Goal: Task Accomplishment & Management: Manage account settings

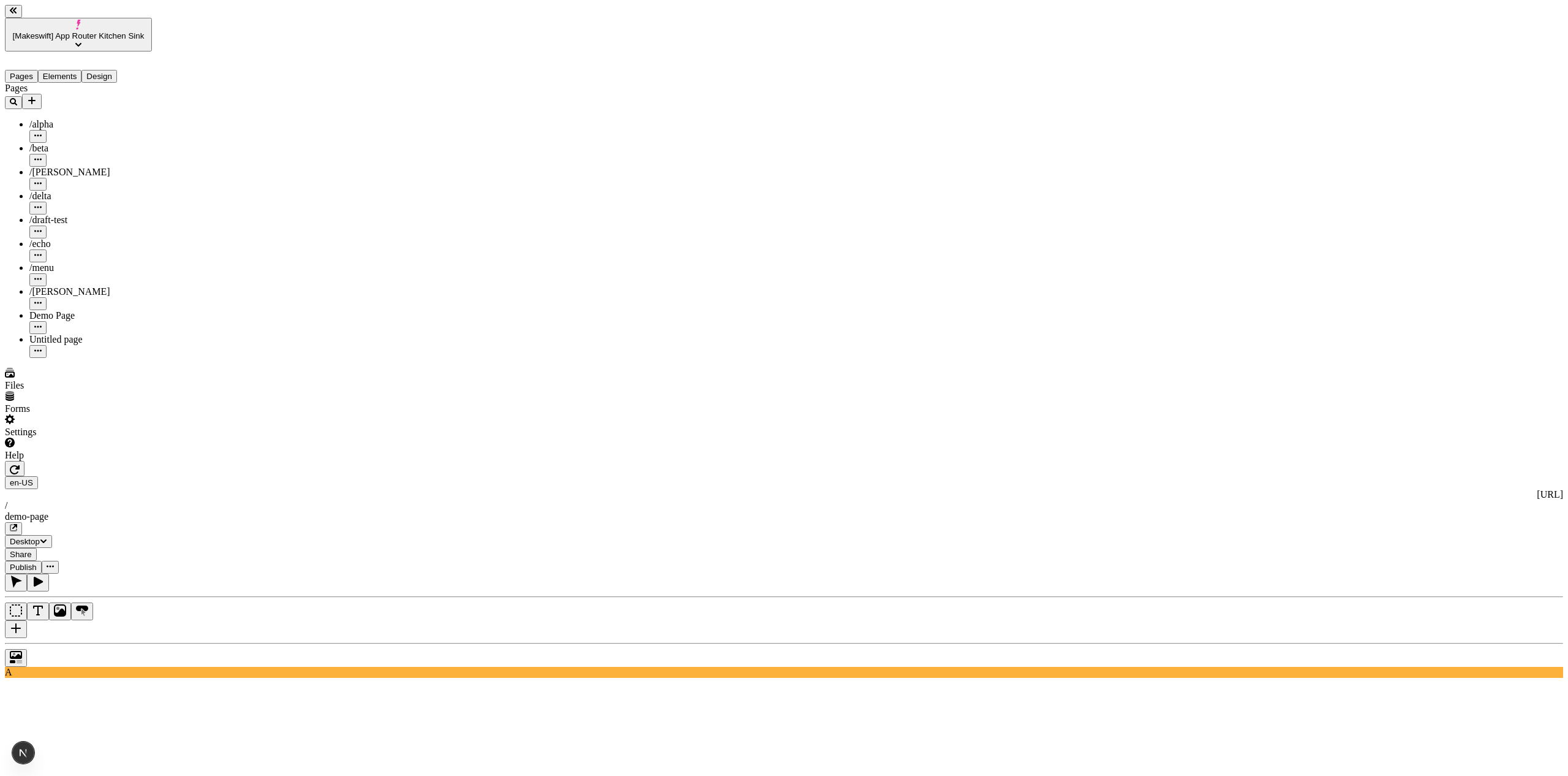
click at [58, 560] on button "button" at bounding box center [49, 566] width 17 height 13
click at [32, 549] on span "Share" at bounding box center [21, 553] width 22 height 9
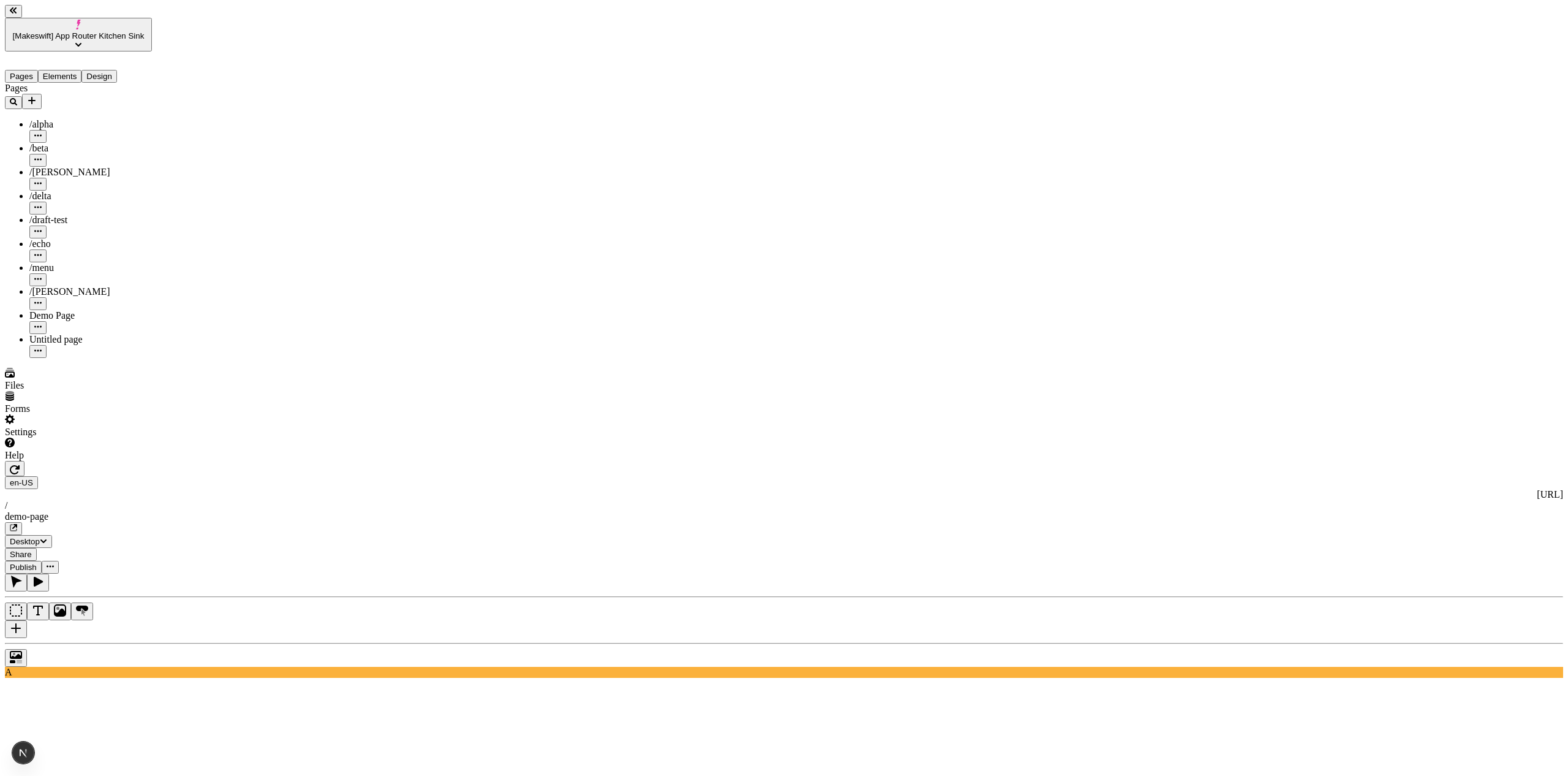
click at [32, 549] on span "Share" at bounding box center [21, 553] width 22 height 9
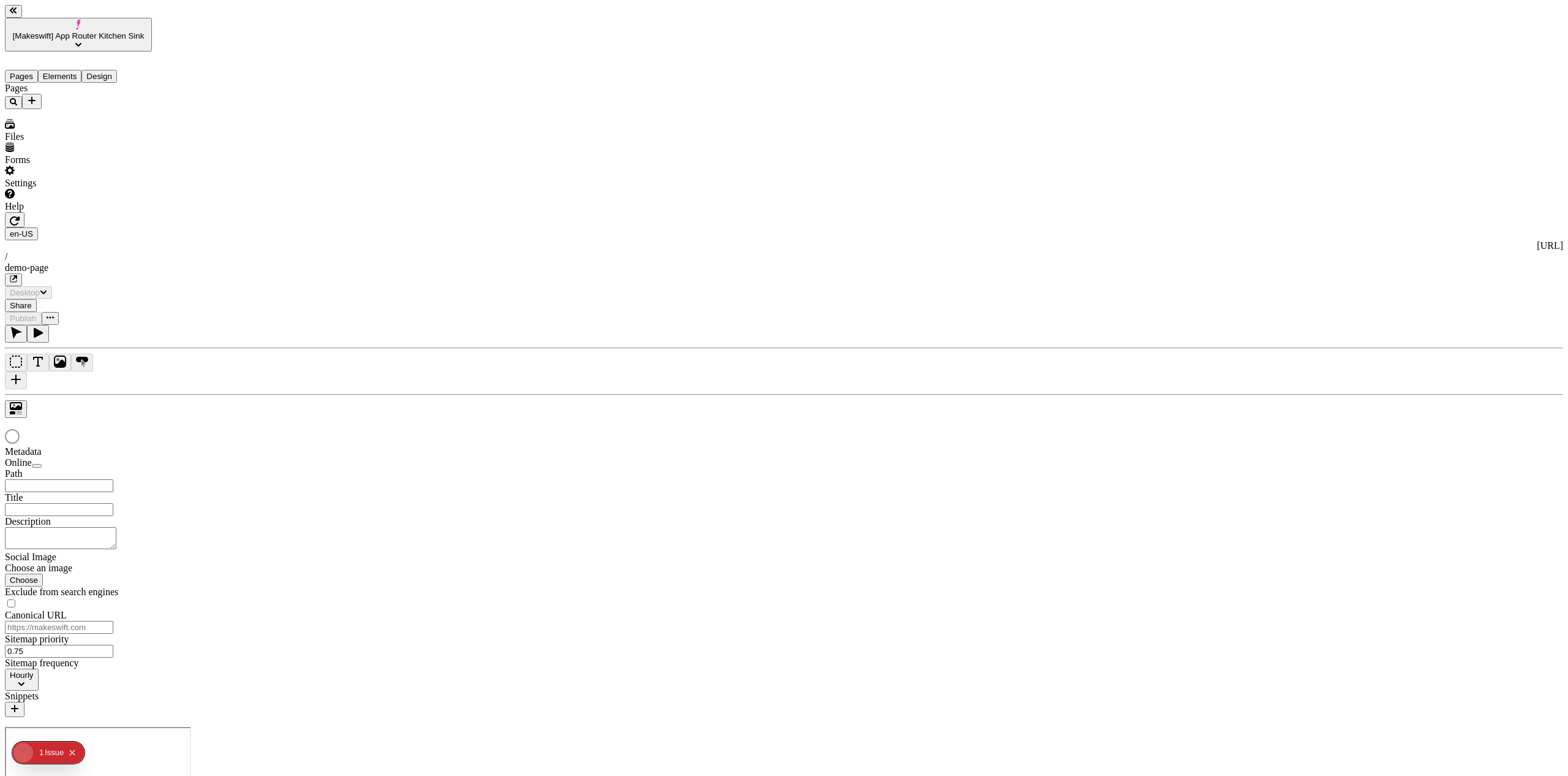
type input "/demo-page"
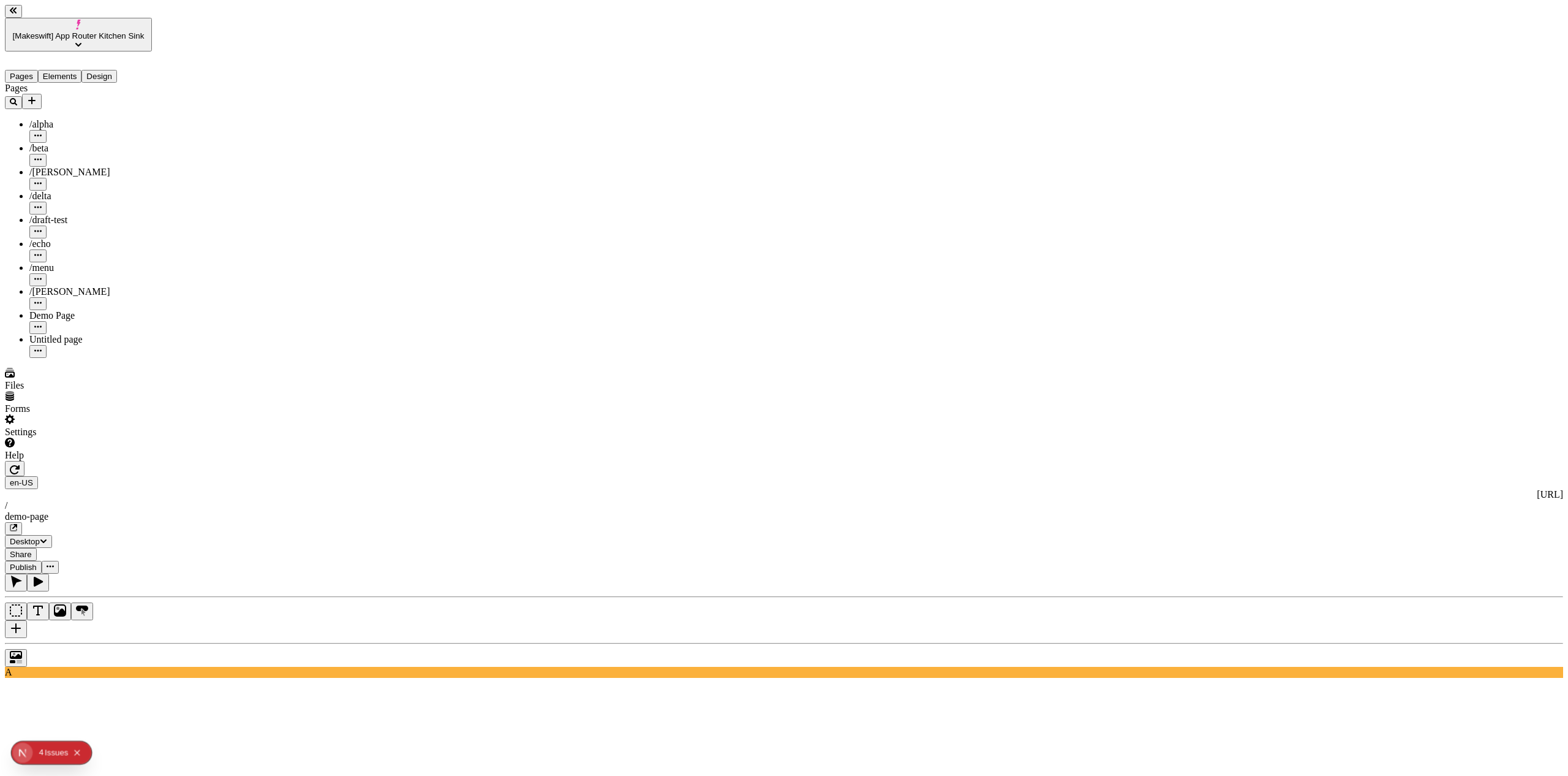
click at [32, 549] on span "Share" at bounding box center [21, 553] width 22 height 9
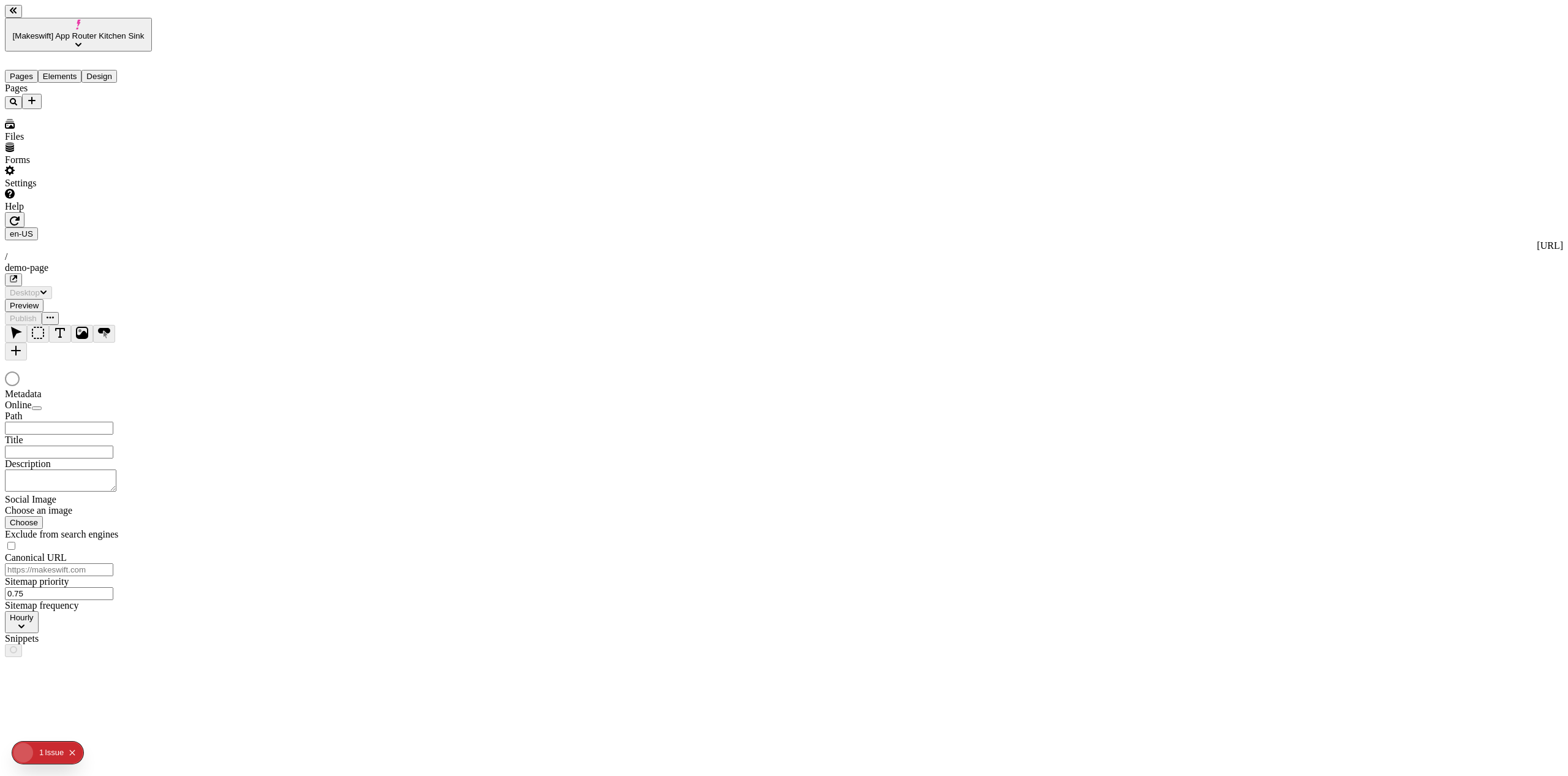
type input "/demo-page"
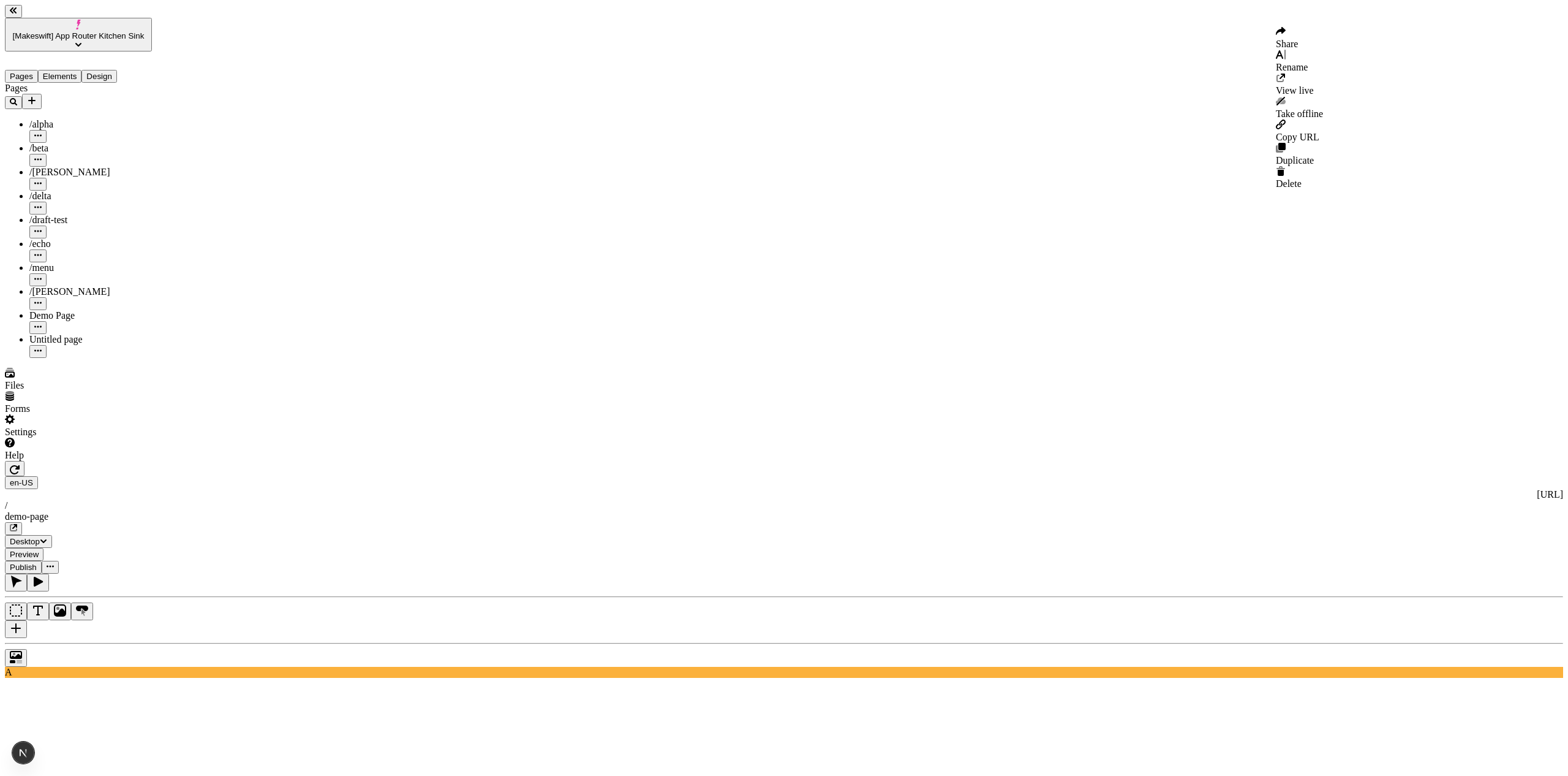
click at [53, 562] on icon "button" at bounding box center [49, 565] width 7 height 7
click at [1323, 34] on div "Share" at bounding box center [1299, 39] width 47 height 24
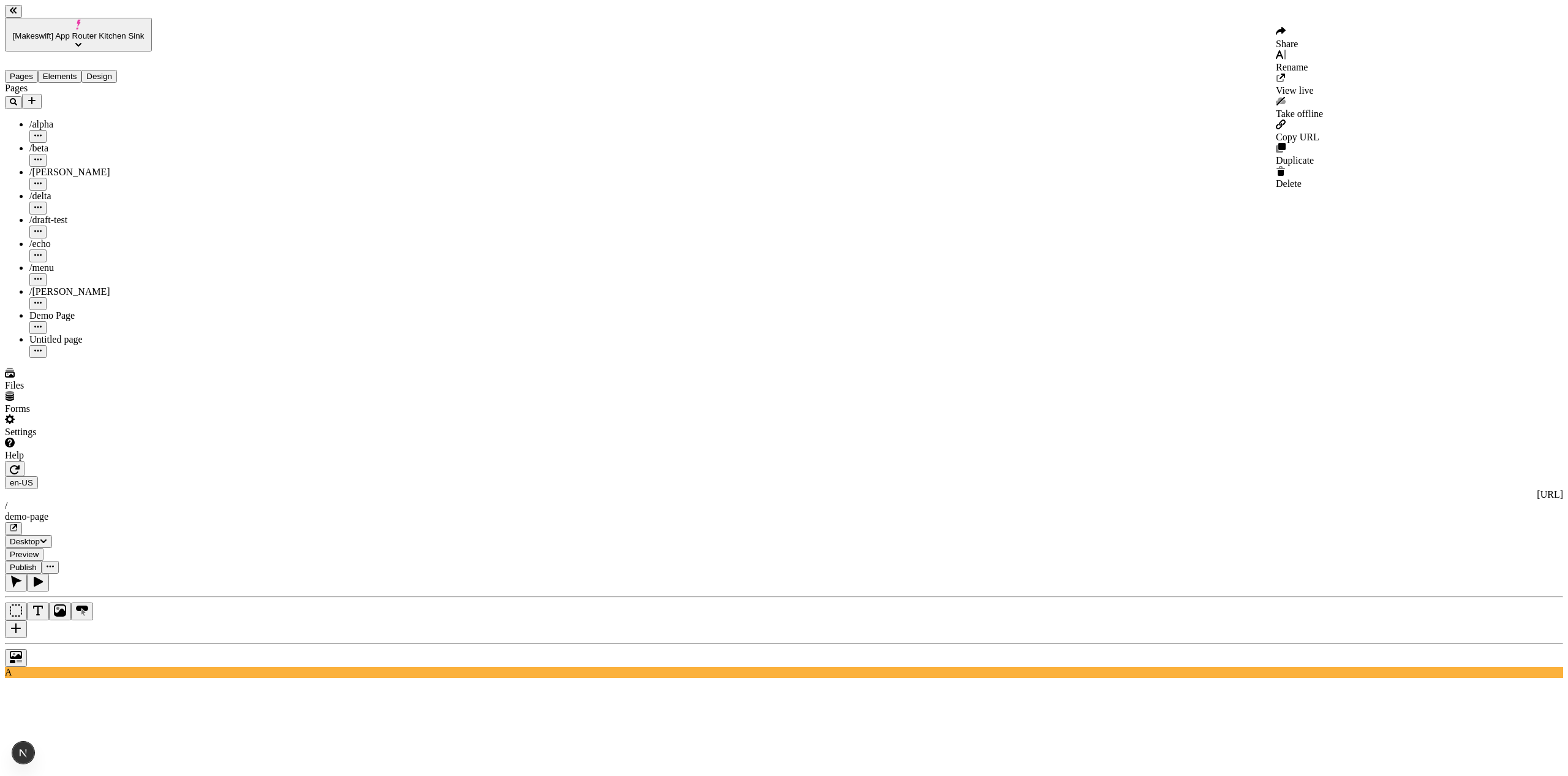
click at [58, 560] on button "button" at bounding box center [49, 566] width 17 height 13
click at [1298, 43] on span "Share" at bounding box center [1286, 44] width 22 height 11
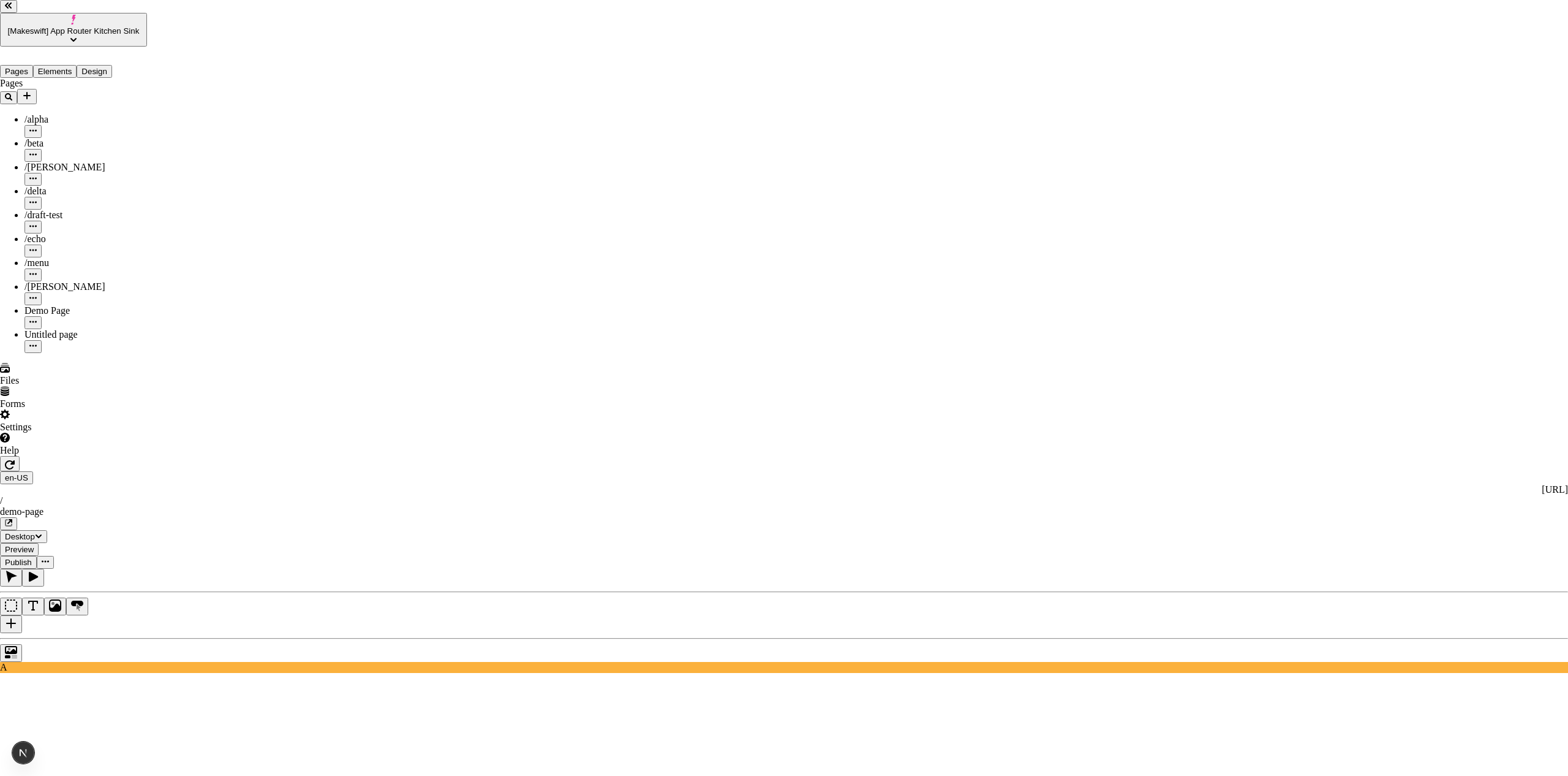
drag, startPoint x: 1191, startPoint y: 192, endPoint x: 1219, endPoint y: 164, distance: 39.6
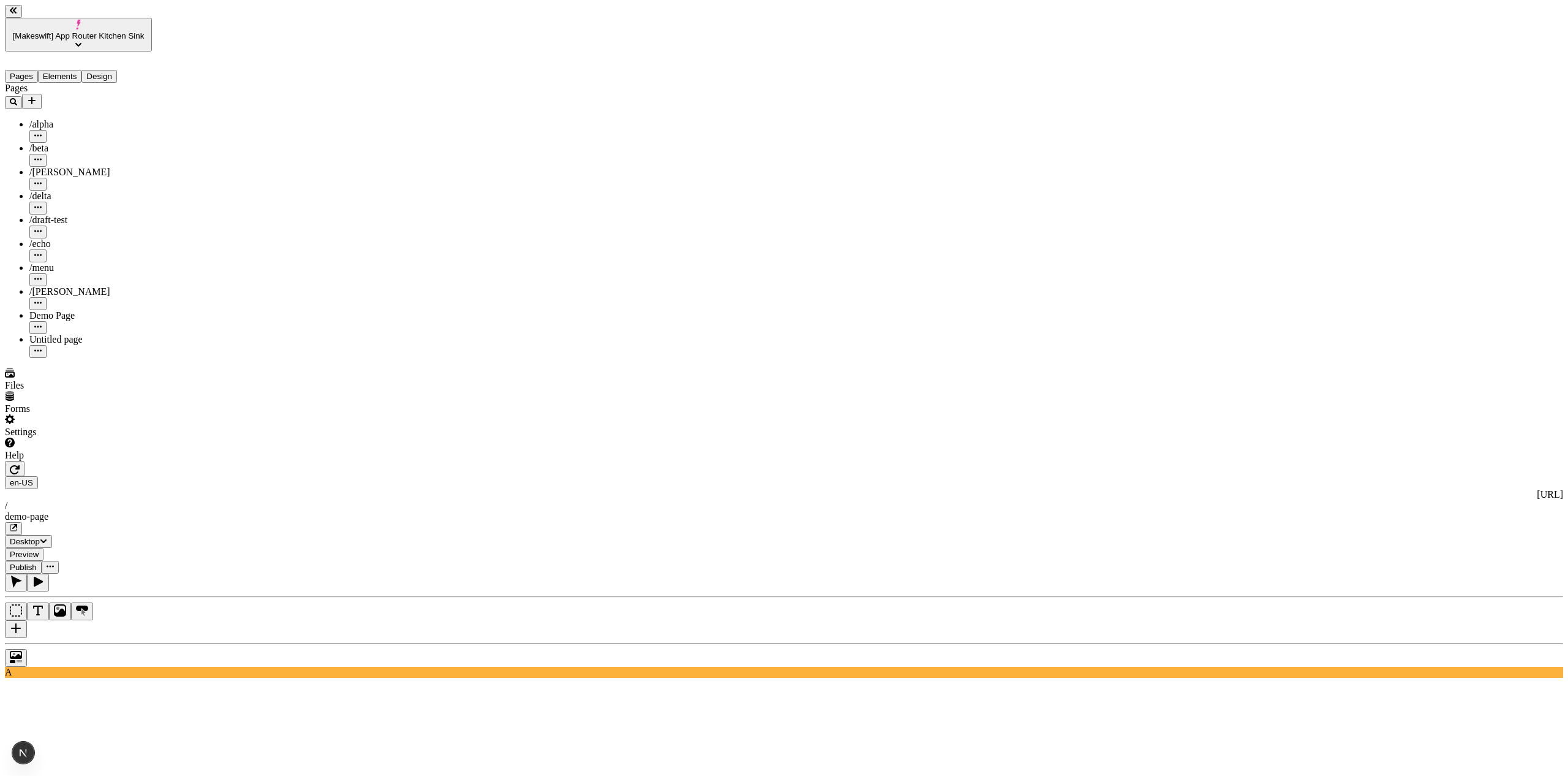
click at [53, 562] on icon "button" at bounding box center [49, 565] width 7 height 7
click at [1298, 40] on span "Share" at bounding box center [1286, 44] width 22 height 11
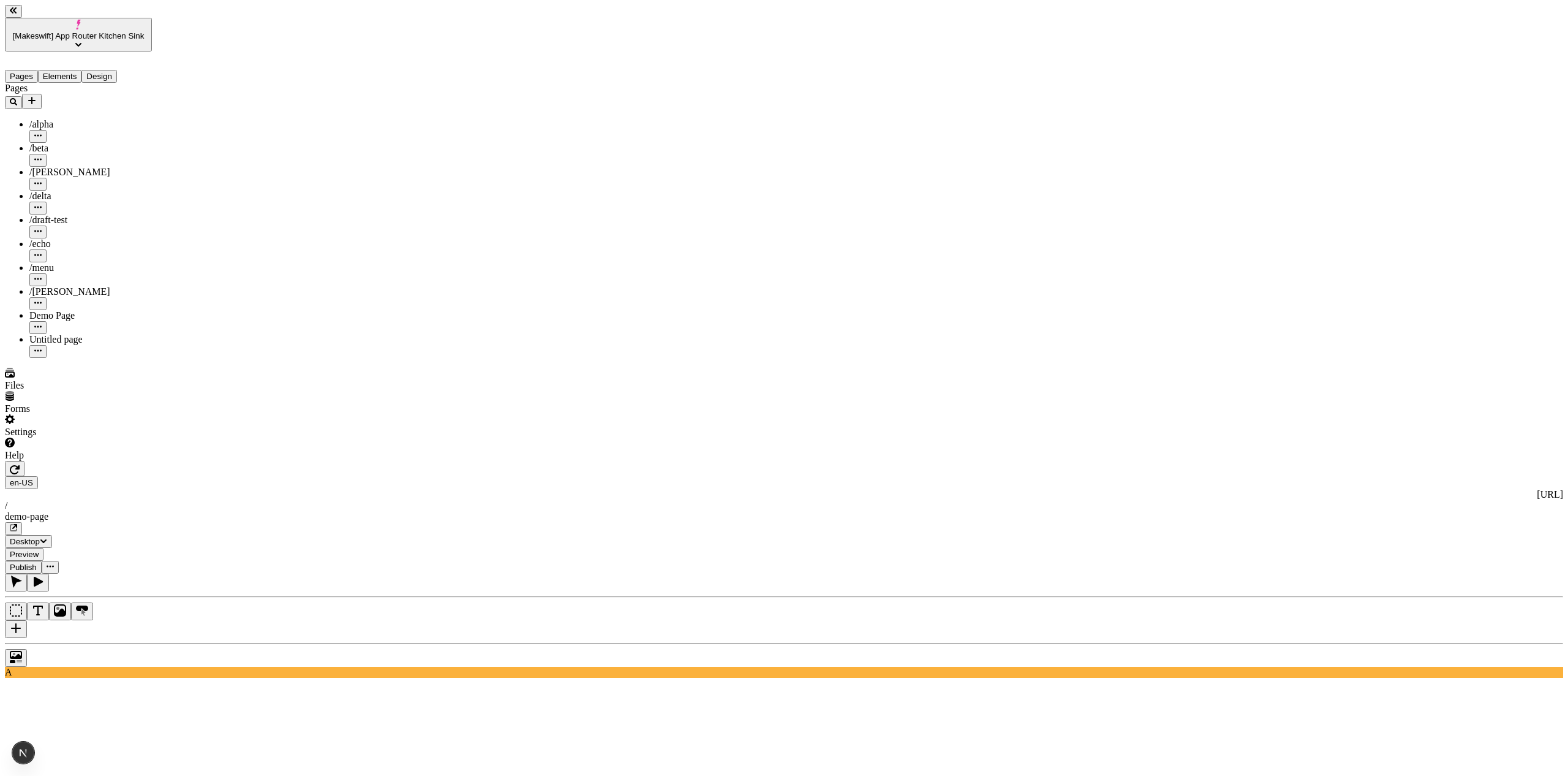
click at [58, 560] on button "button" at bounding box center [49, 566] width 17 height 13
click at [1298, 39] on span "Share" at bounding box center [1286, 44] width 22 height 11
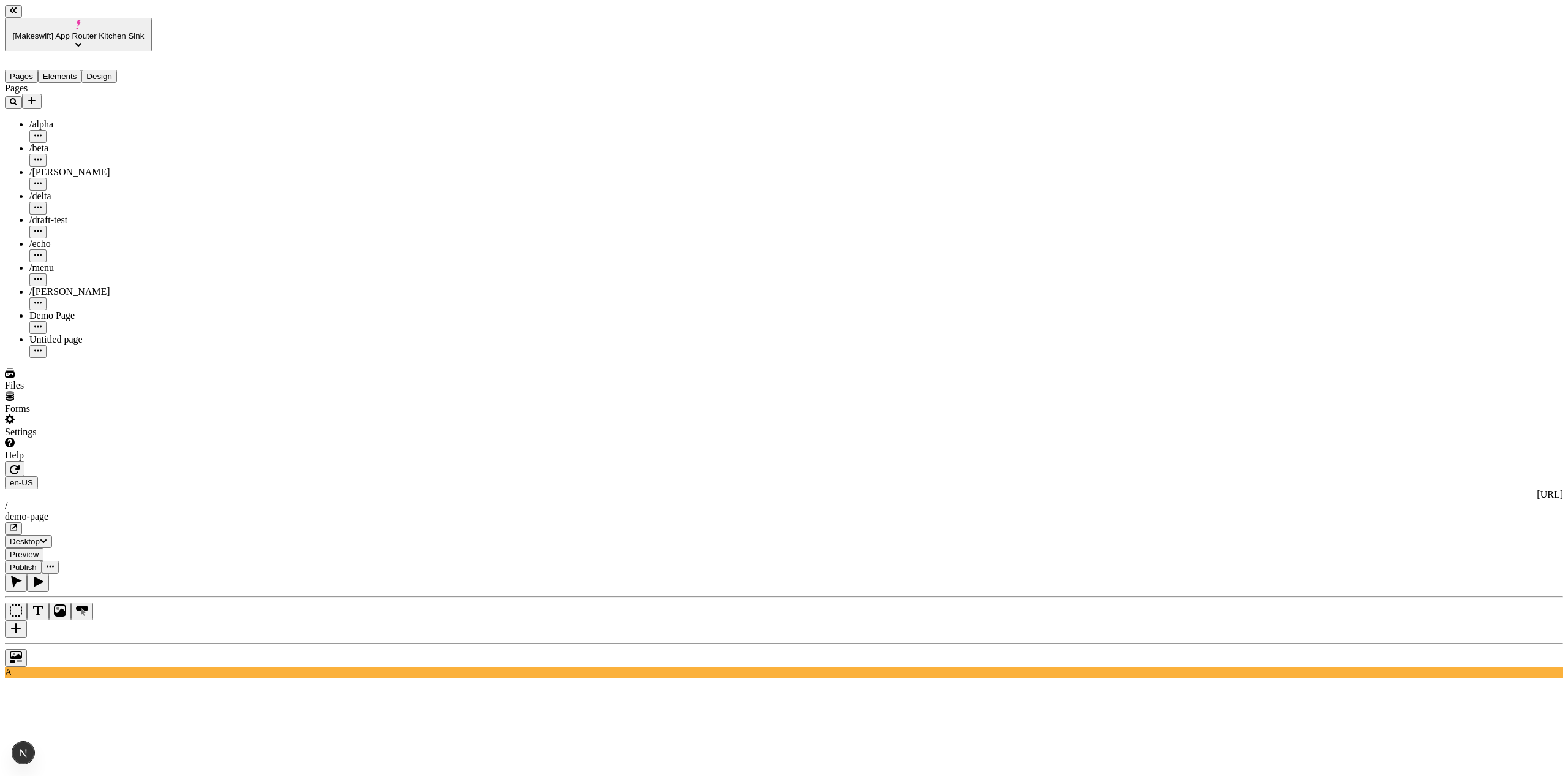
click at [53, 562] on icon "button" at bounding box center [49, 565] width 7 height 7
click at [1298, 39] on span "Share" at bounding box center [1286, 44] width 22 height 11
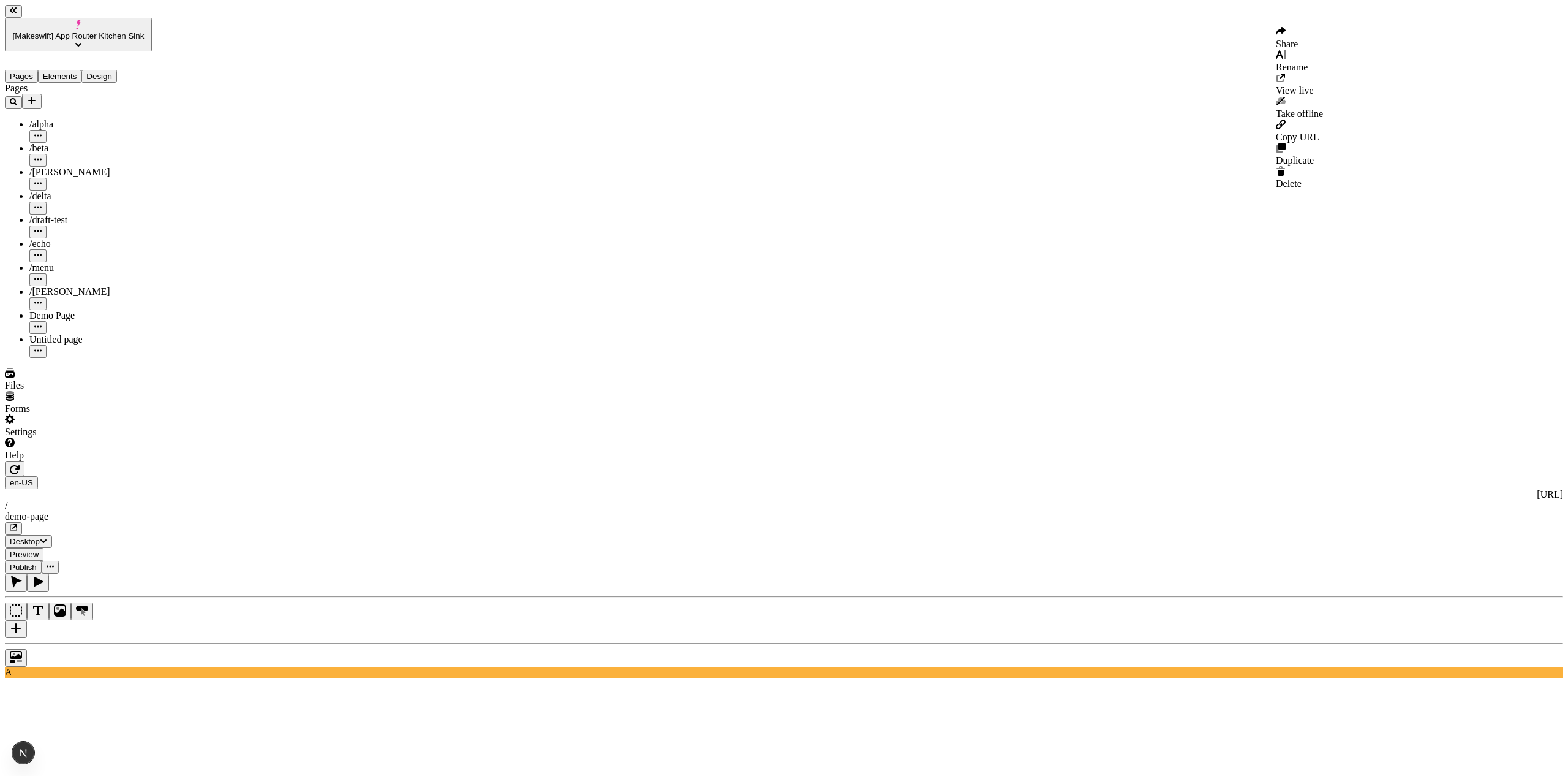
click at [53, 562] on icon "button" at bounding box center [49, 565] width 7 height 7
click at [1298, 39] on span "Share" at bounding box center [1286, 44] width 22 height 11
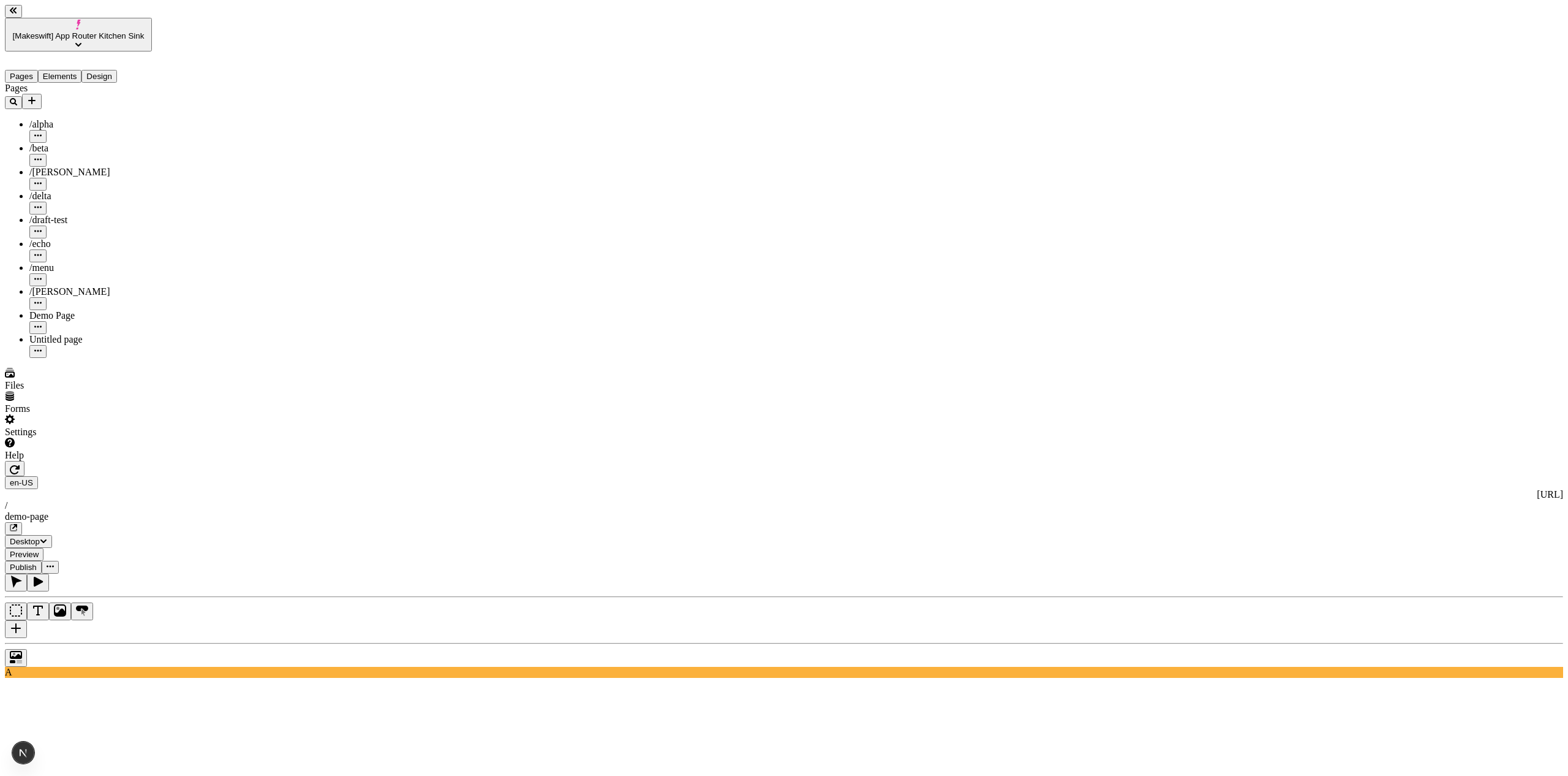
click at [58, 560] on button "button" at bounding box center [49, 566] width 17 height 13
click at [1323, 35] on div "Share" at bounding box center [1299, 39] width 47 height 24
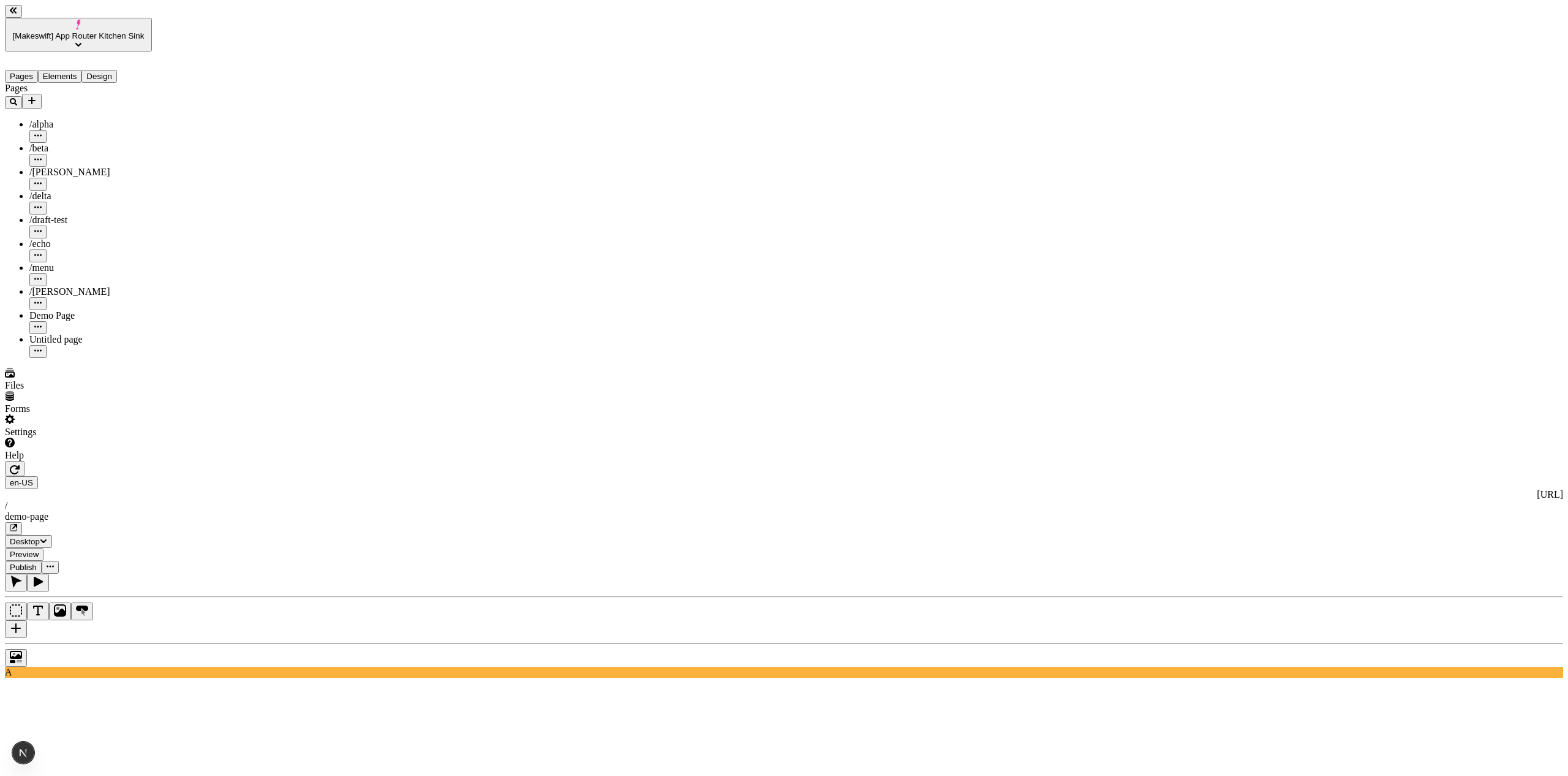
click at [58, 560] on button "button" at bounding box center [49, 566] width 17 height 13
click at [1298, 44] on span "Share" at bounding box center [1286, 44] width 22 height 11
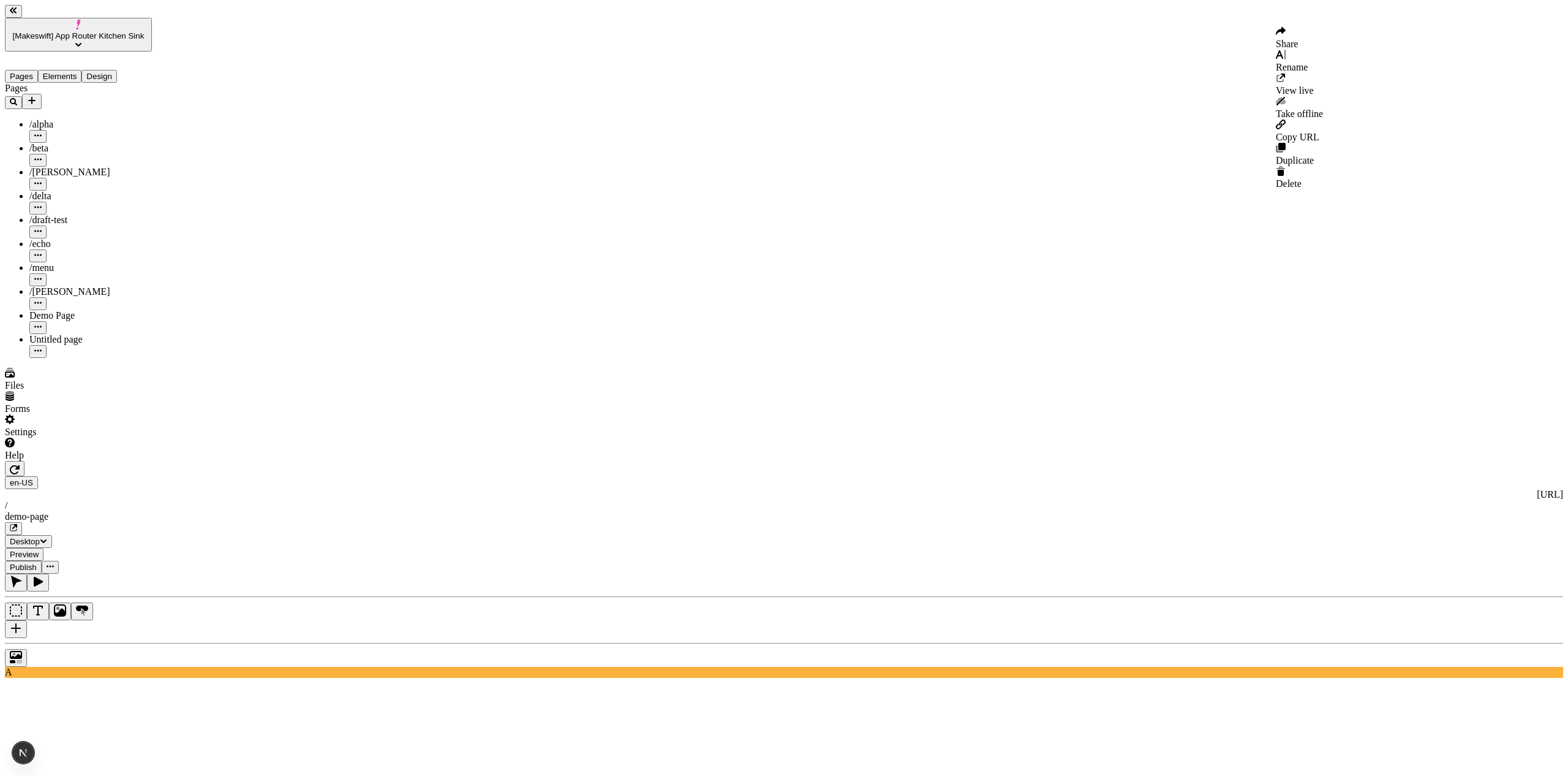
click at [58, 560] on button "button" at bounding box center [49, 566] width 17 height 13
click at [1298, 41] on span "Share" at bounding box center [1286, 44] width 22 height 11
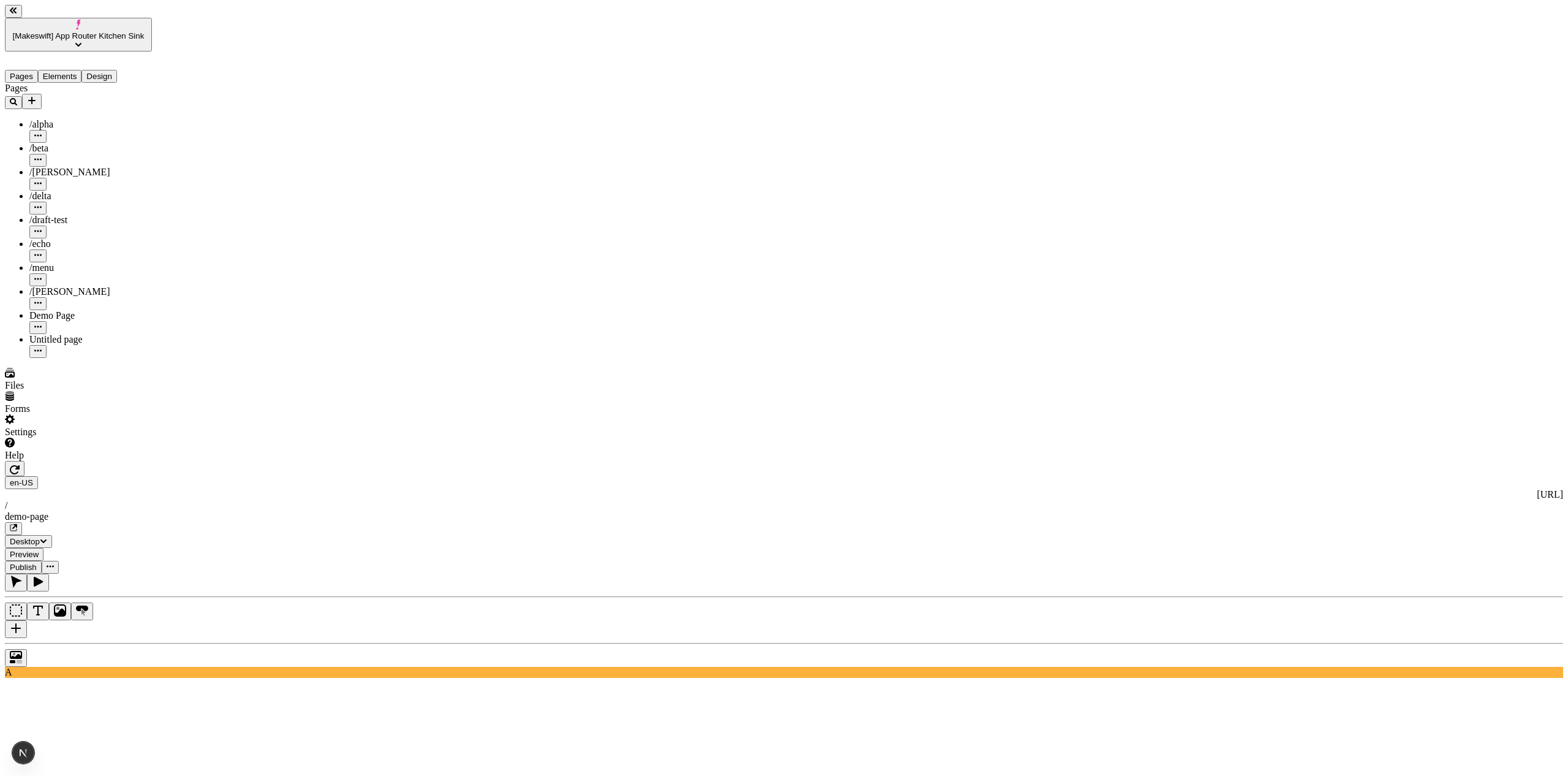
click at [58, 560] on button "button" at bounding box center [49, 566] width 17 height 13
click at [1323, 32] on div "Share" at bounding box center [1299, 39] width 47 height 24
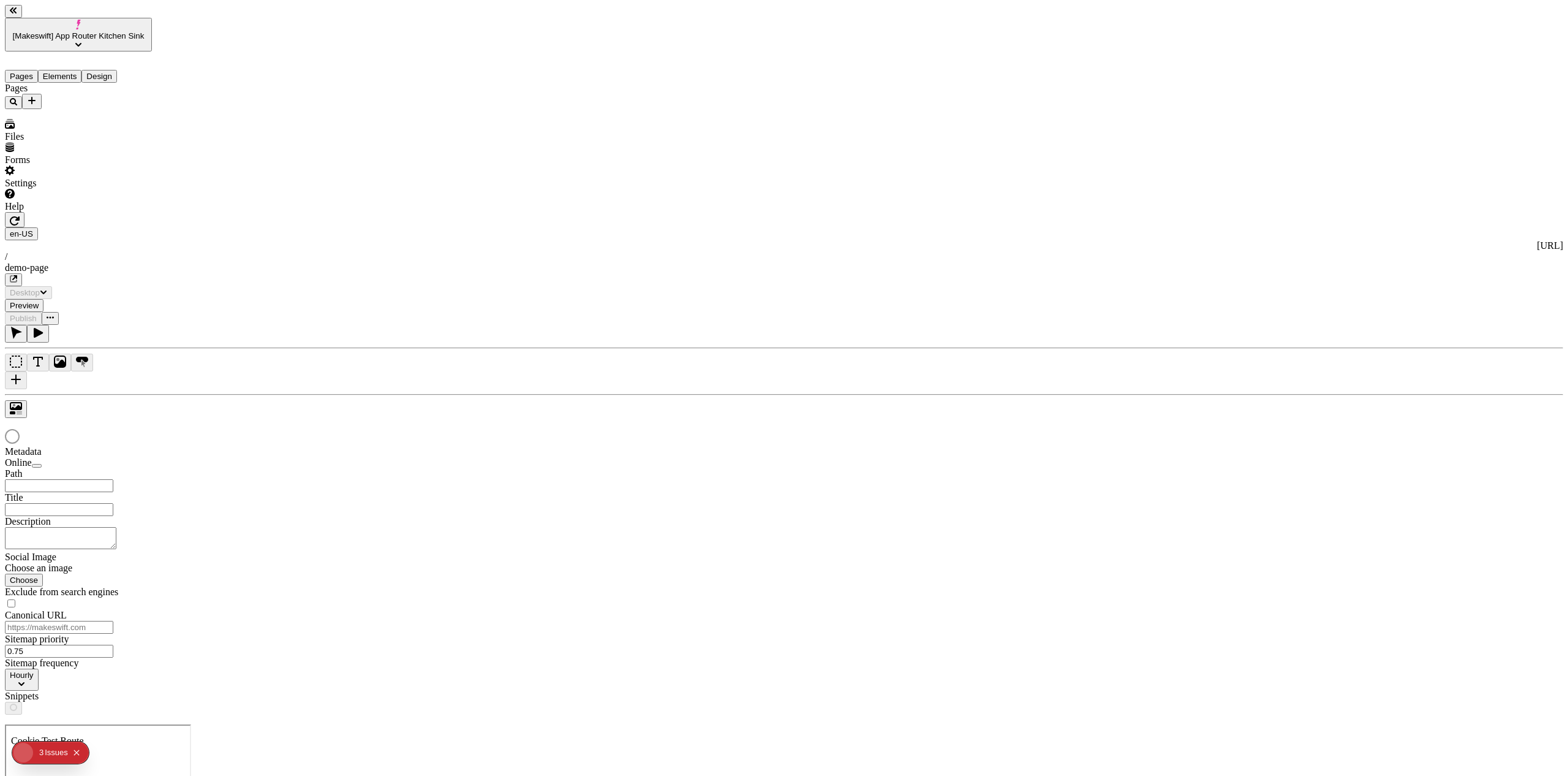
type input "/demo-page"
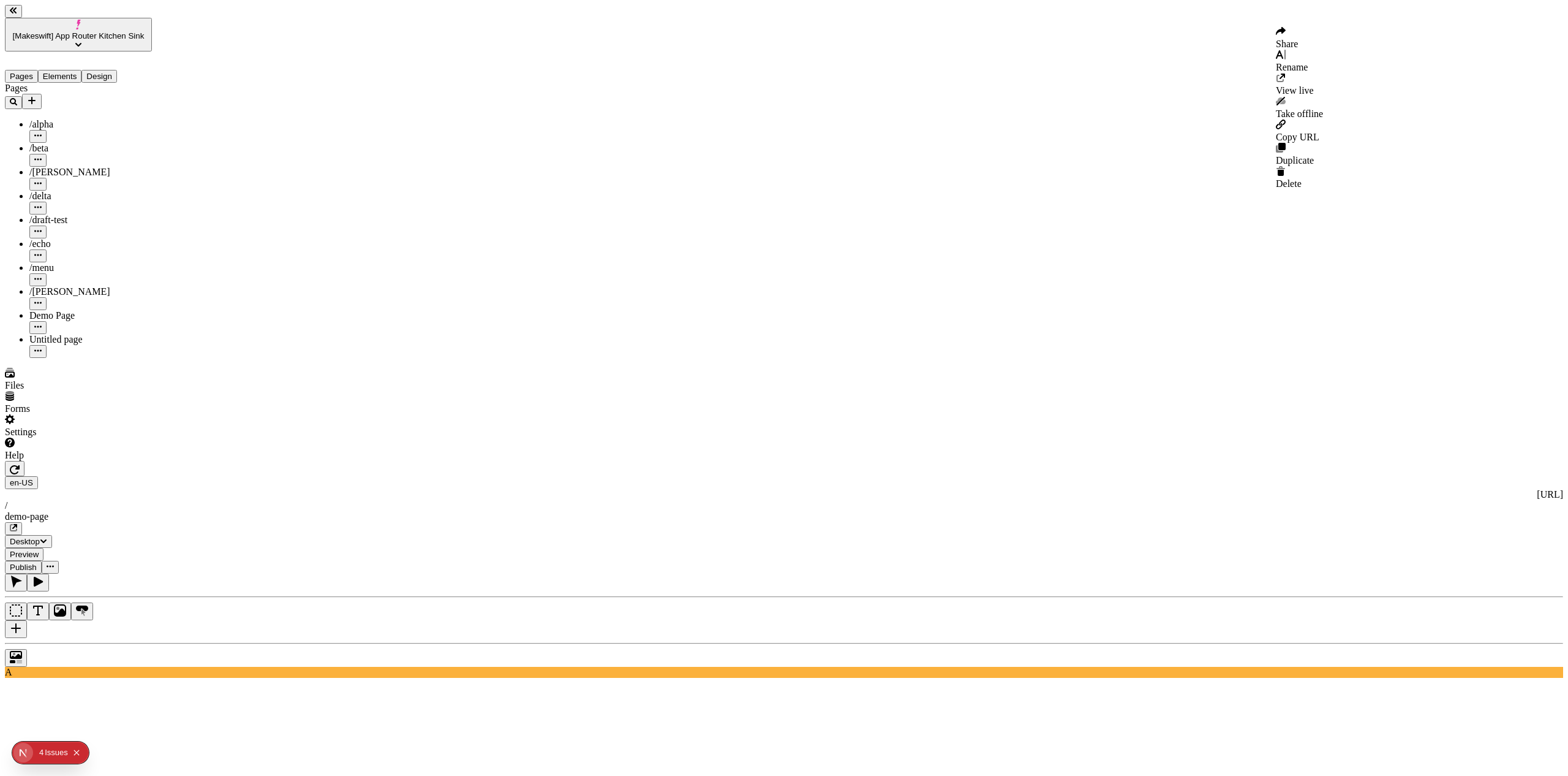
click at [58, 560] on button "button" at bounding box center [49, 566] width 17 height 13
click at [1298, 39] on span "Share" at bounding box center [1286, 44] width 22 height 11
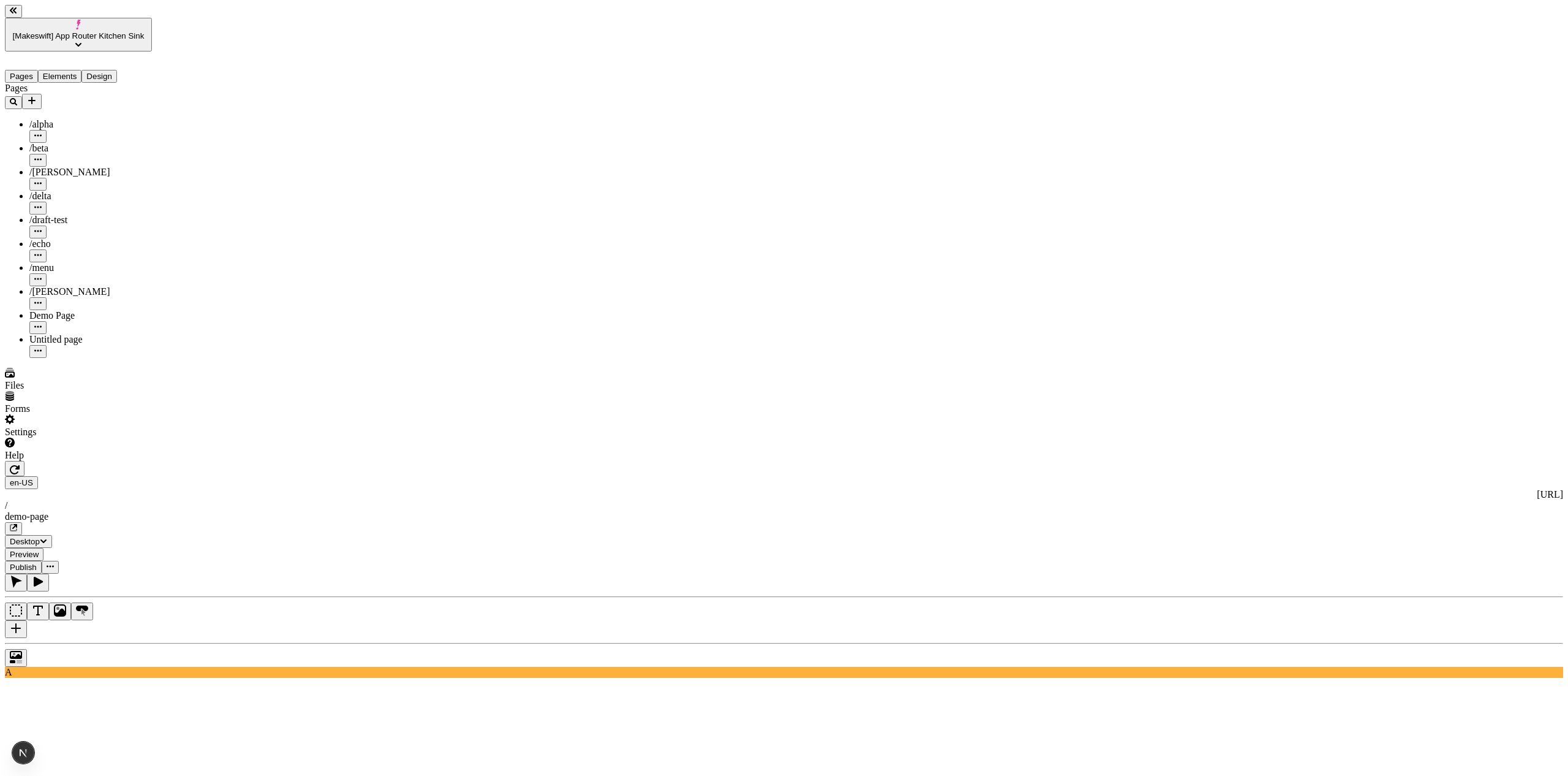
click at [58, 560] on button "button" at bounding box center [49, 566] width 17 height 13
click at [1323, 34] on div "Share" at bounding box center [1299, 39] width 47 height 24
click at [1408, 460] on div "en-US http://localhost:8888 / demo-page Desktop Preview Publish" at bounding box center [784, 517] width 1558 height 113
click at [53, 562] on icon "button" at bounding box center [49, 565] width 7 height 7
click at [1298, 43] on span "Share" at bounding box center [1286, 44] width 22 height 11
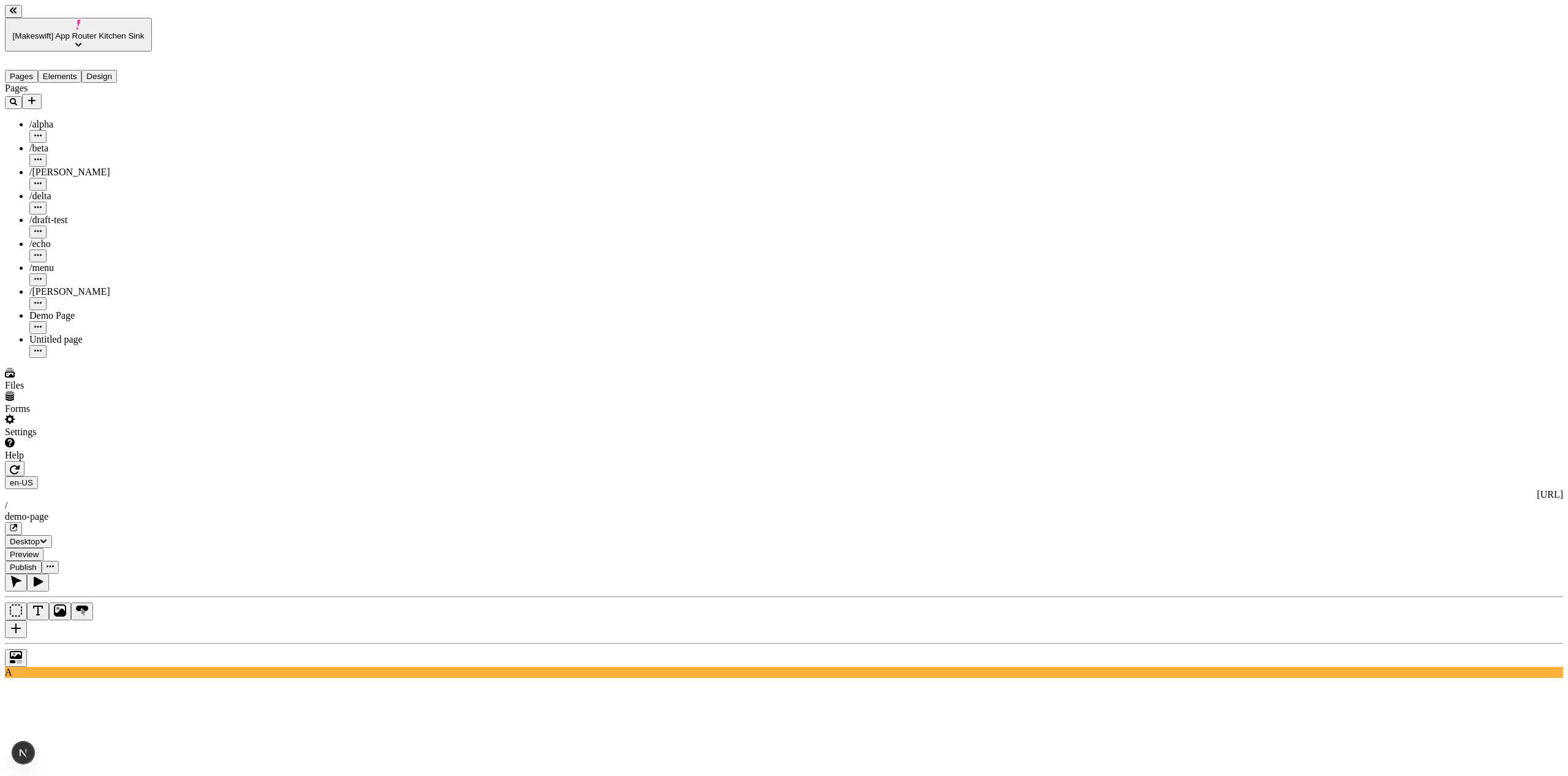
click at [1410, 460] on div "en-US http://localhost:8888 / demo-page Desktop Preview Publish" at bounding box center [784, 517] width 1558 height 113
click at [58, 560] on button "button" at bounding box center [49, 566] width 17 height 13
click at [1323, 48] on div "Share" at bounding box center [1299, 39] width 47 height 24
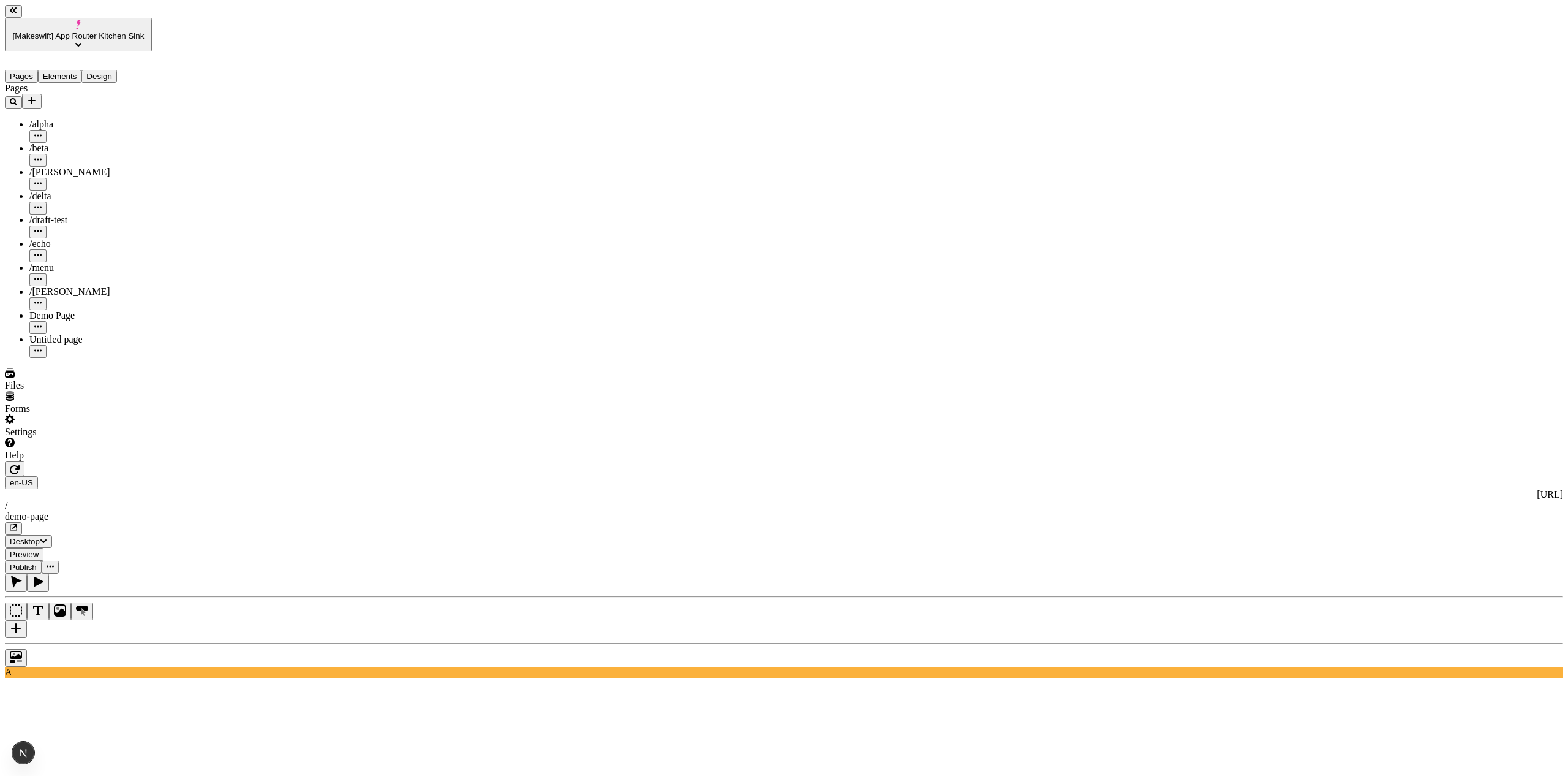
click at [58, 560] on button "button" at bounding box center [49, 566] width 17 height 13
click at [1296, 40] on div "Share" at bounding box center [1299, 39] width 47 height 24
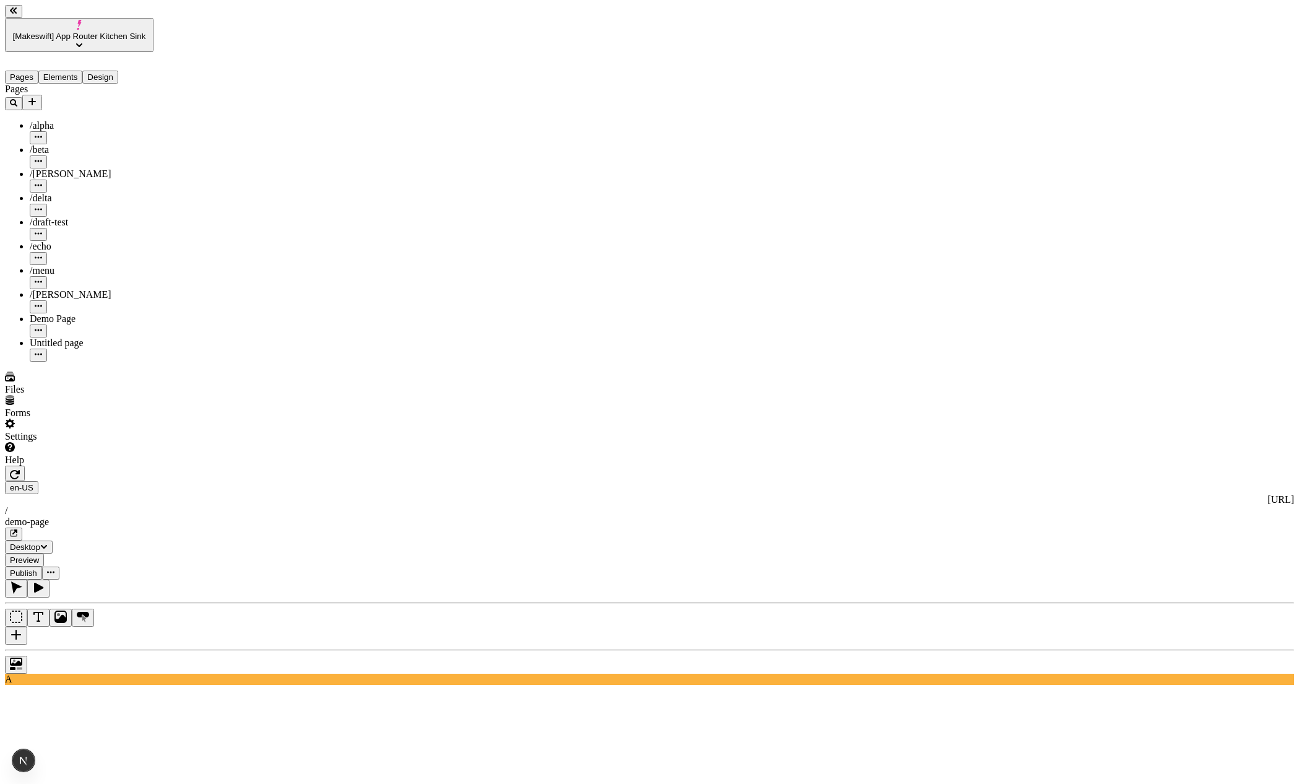
click at [59, 566] on button "button" at bounding box center [50, 572] width 17 height 13
click at [1026, 39] on span "Share" at bounding box center [1015, 44] width 22 height 11
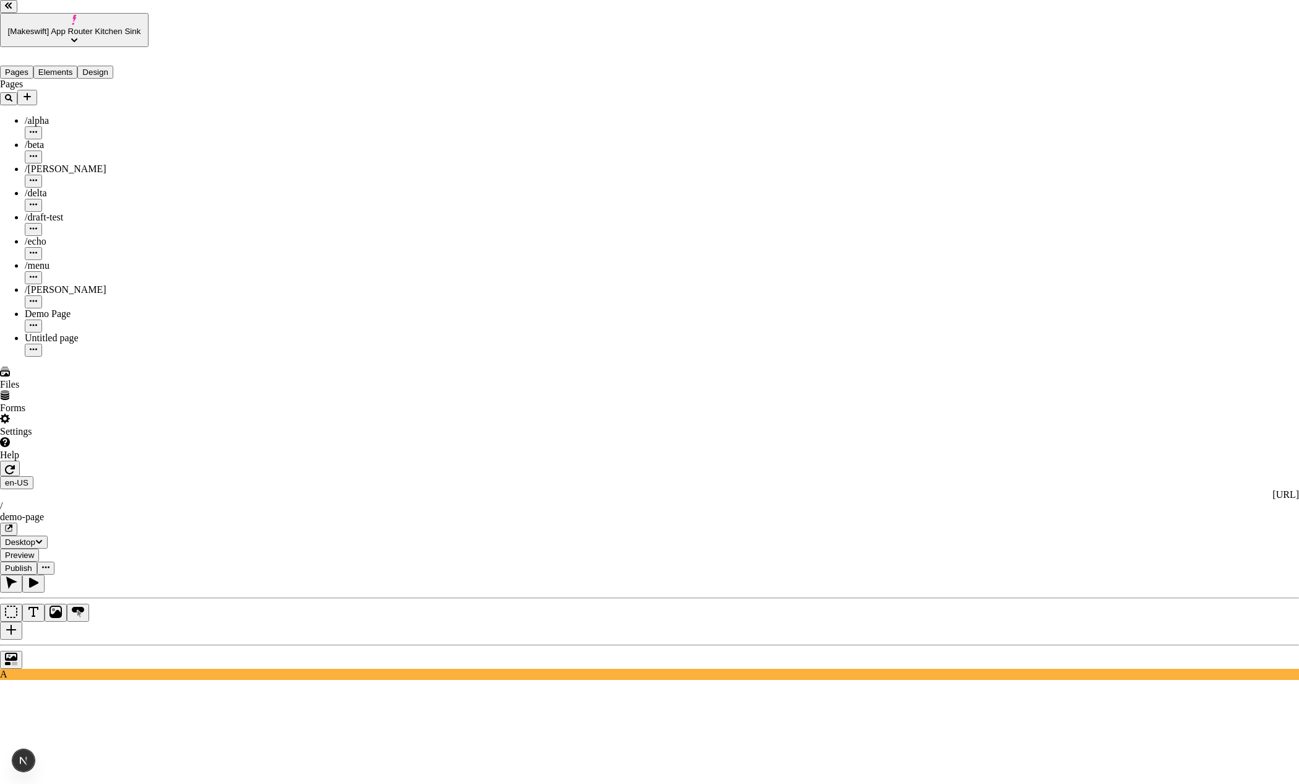
drag, startPoint x: 779, startPoint y: 346, endPoint x: 699, endPoint y: 348, distance: 79.3
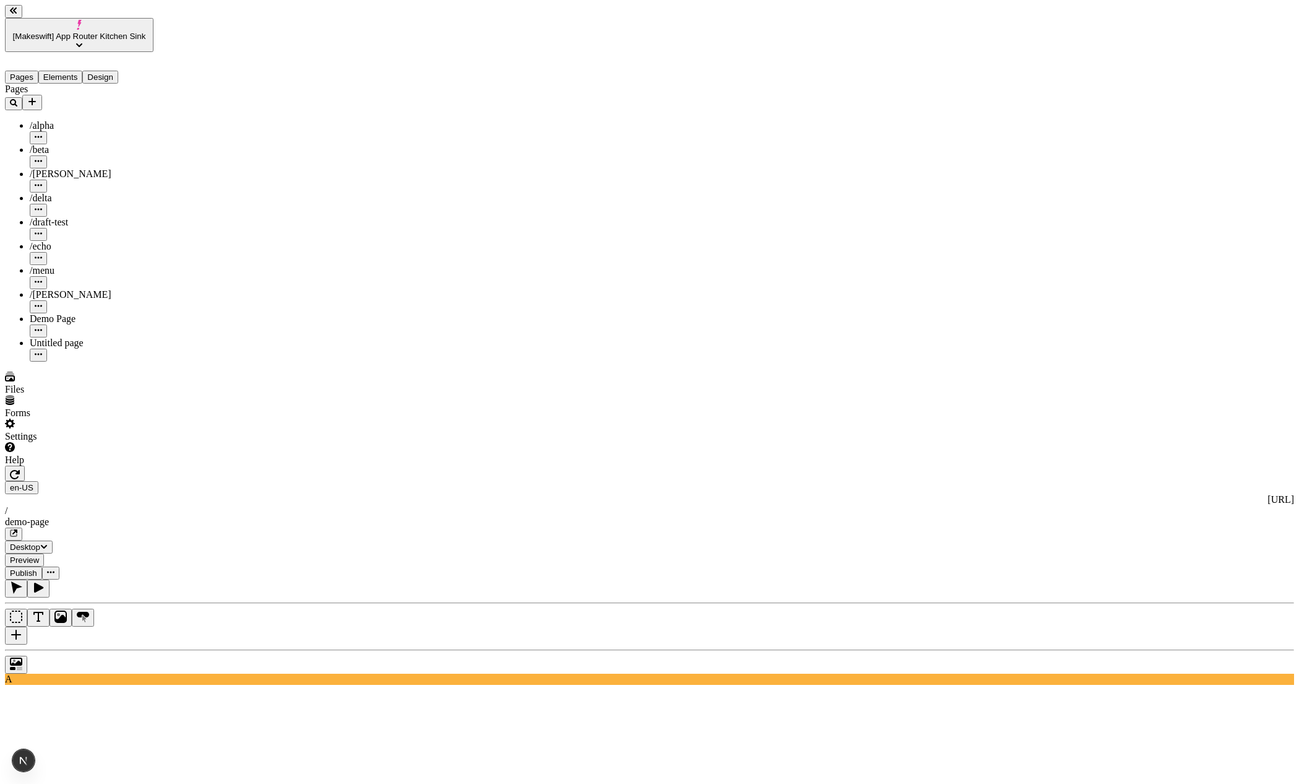
click at [54, 568] on icon "button" at bounding box center [50, 571] width 7 height 7
click at [1052, 35] on div "Share" at bounding box center [1028, 39] width 48 height 24
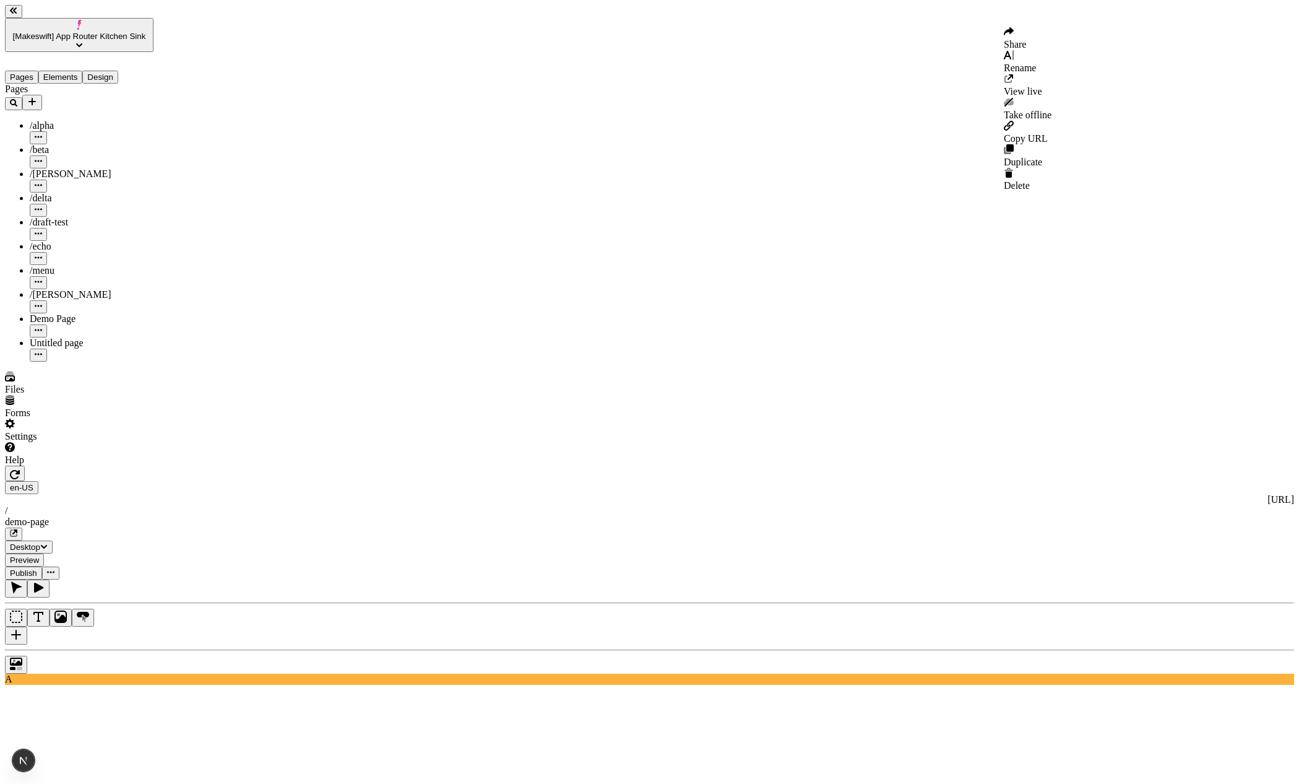
click at [59, 566] on button "button" at bounding box center [50, 572] width 17 height 13
click at [1052, 33] on div "Share" at bounding box center [1028, 39] width 48 height 24
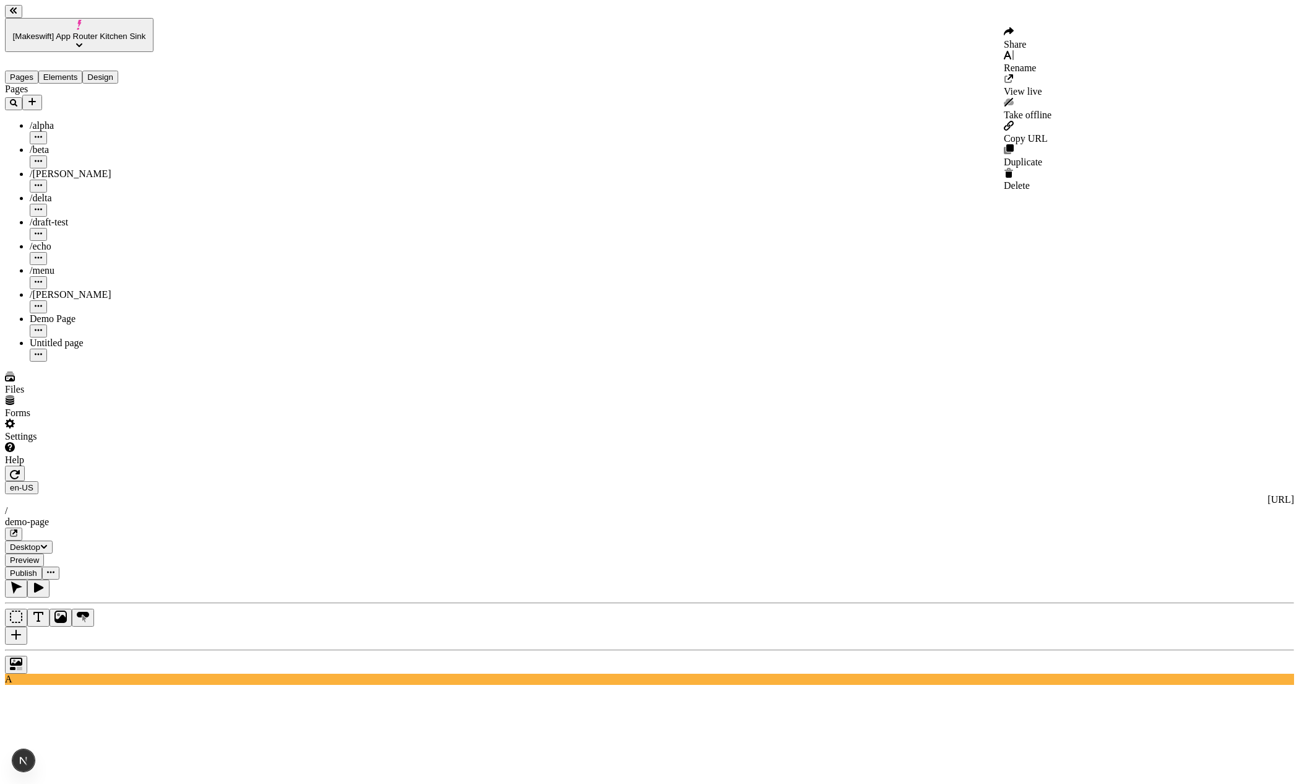
click at [54, 568] on icon "button" at bounding box center [50, 571] width 7 height 7
click at [1052, 32] on div "Share" at bounding box center [1028, 39] width 48 height 24
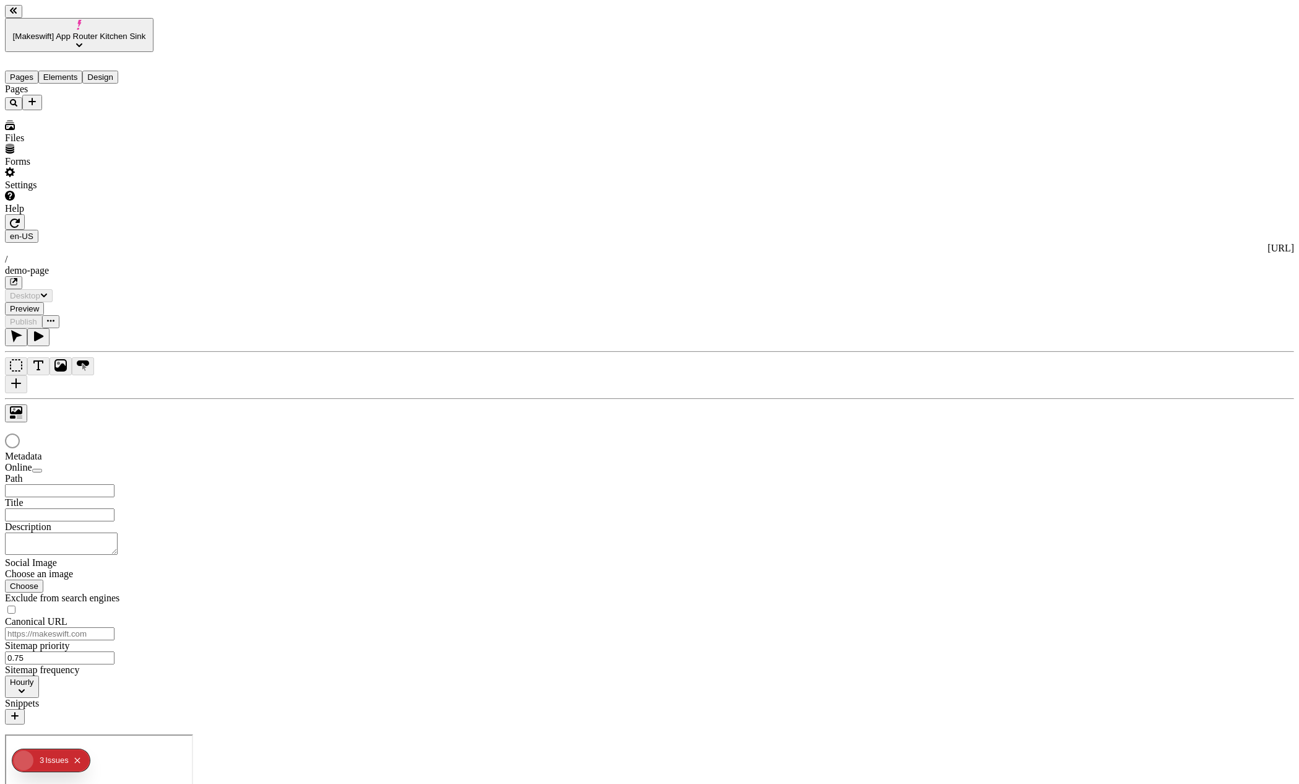
type input "/demo-page"
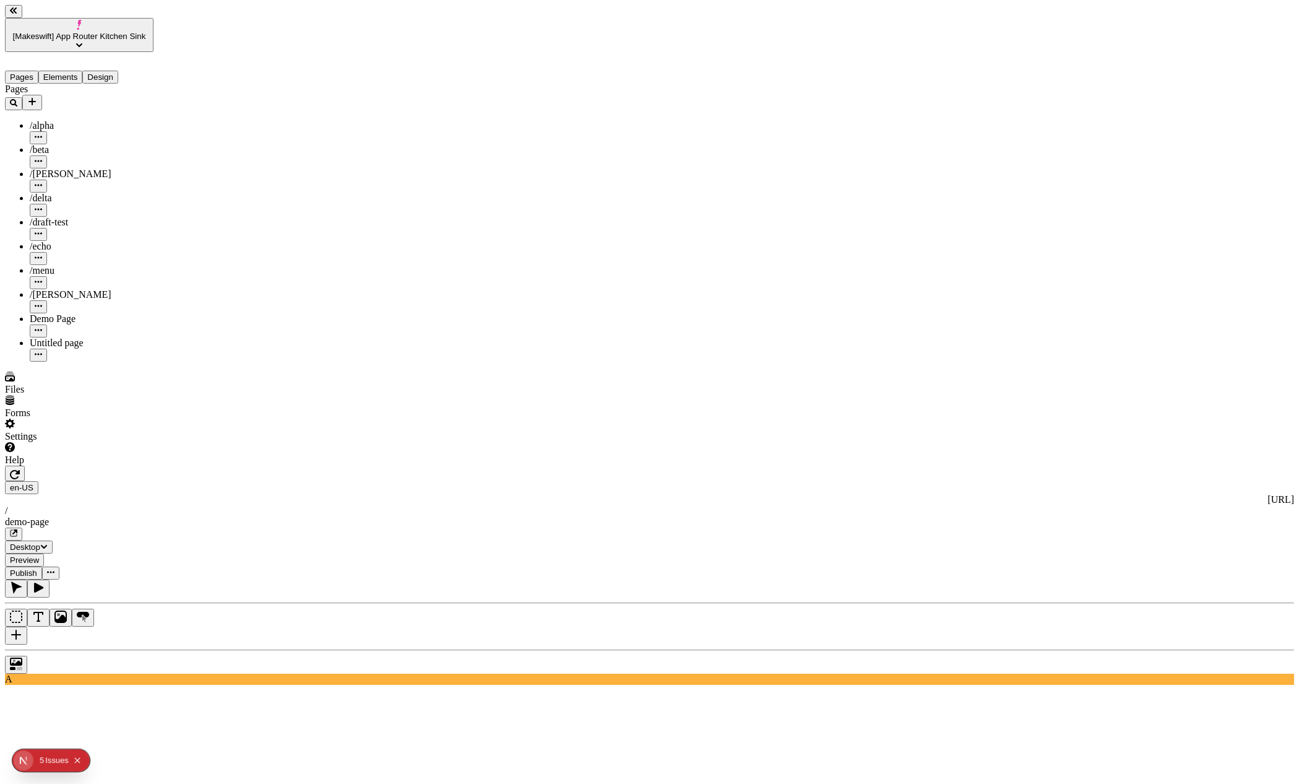
click at [59, 566] on button "button" at bounding box center [50, 572] width 17 height 13
click at [1052, 33] on div "Share" at bounding box center [1028, 39] width 48 height 24
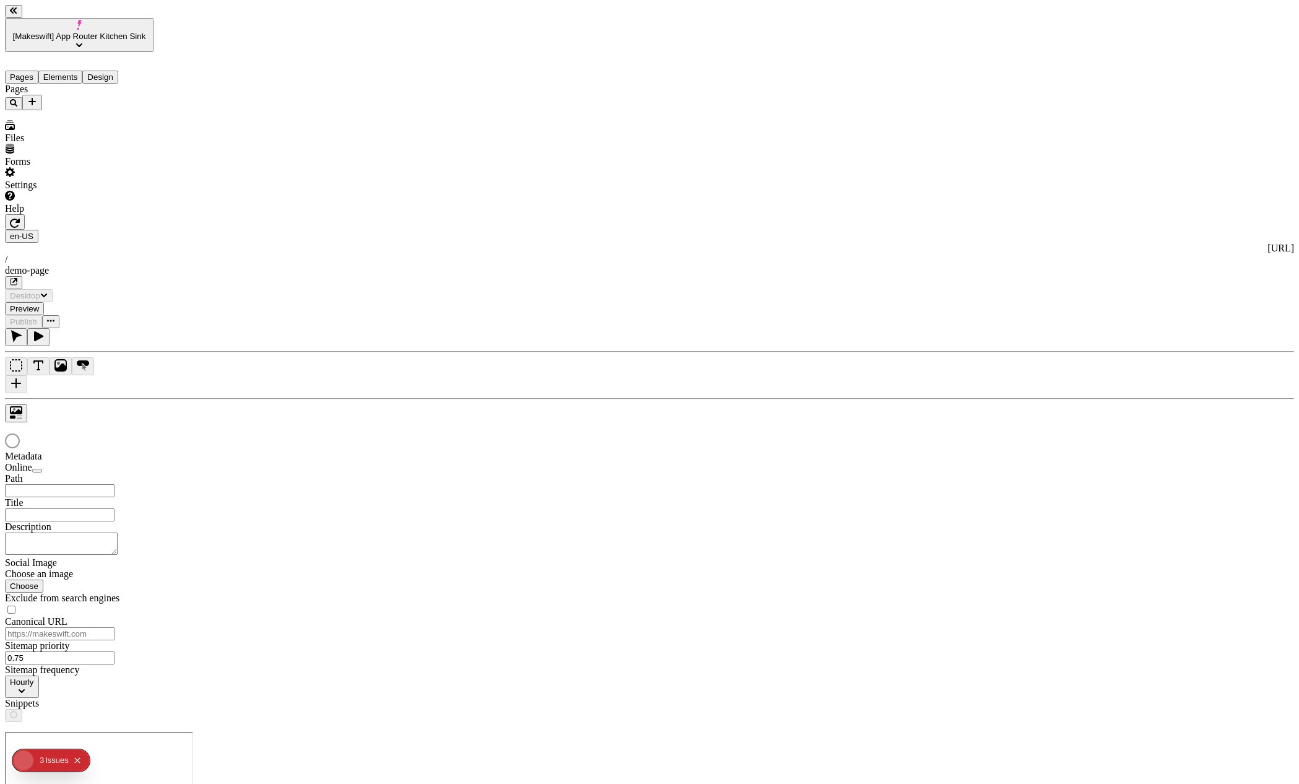
type input "/demo-page"
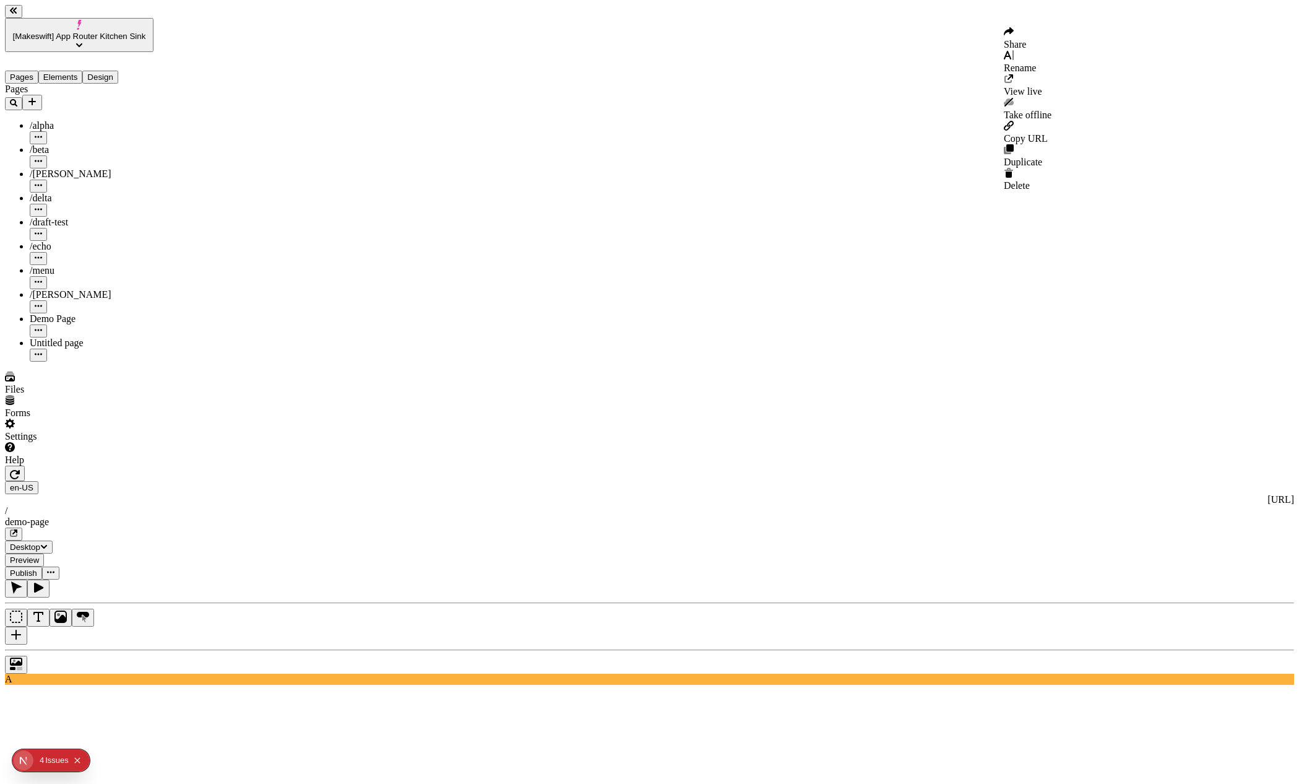
click at [54, 568] on icon "button" at bounding box center [50, 571] width 7 height 7
click at [1026, 39] on span "Share" at bounding box center [1015, 44] width 22 height 11
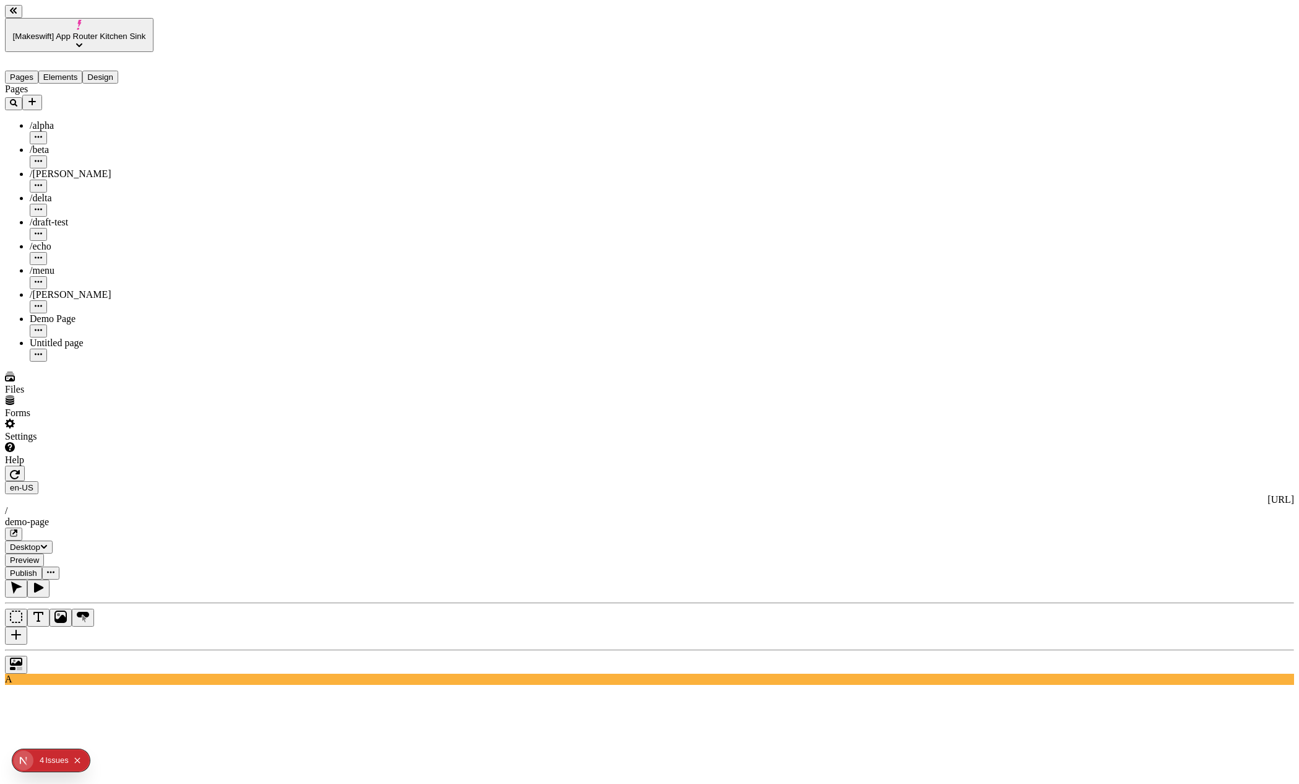
click at [54, 568] on icon "button" at bounding box center [50, 571] width 7 height 7
click at [1026, 39] on span "Share" at bounding box center [1015, 44] width 22 height 11
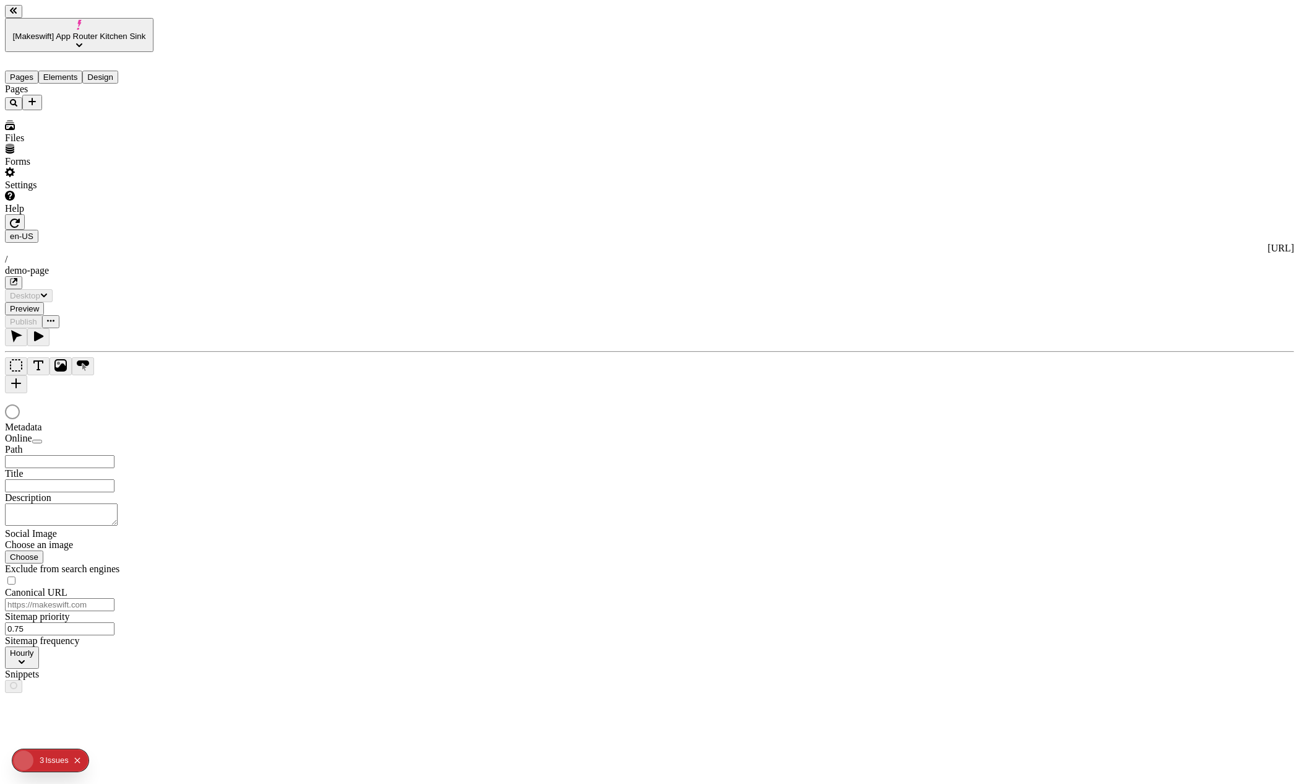
type input "/demo-page"
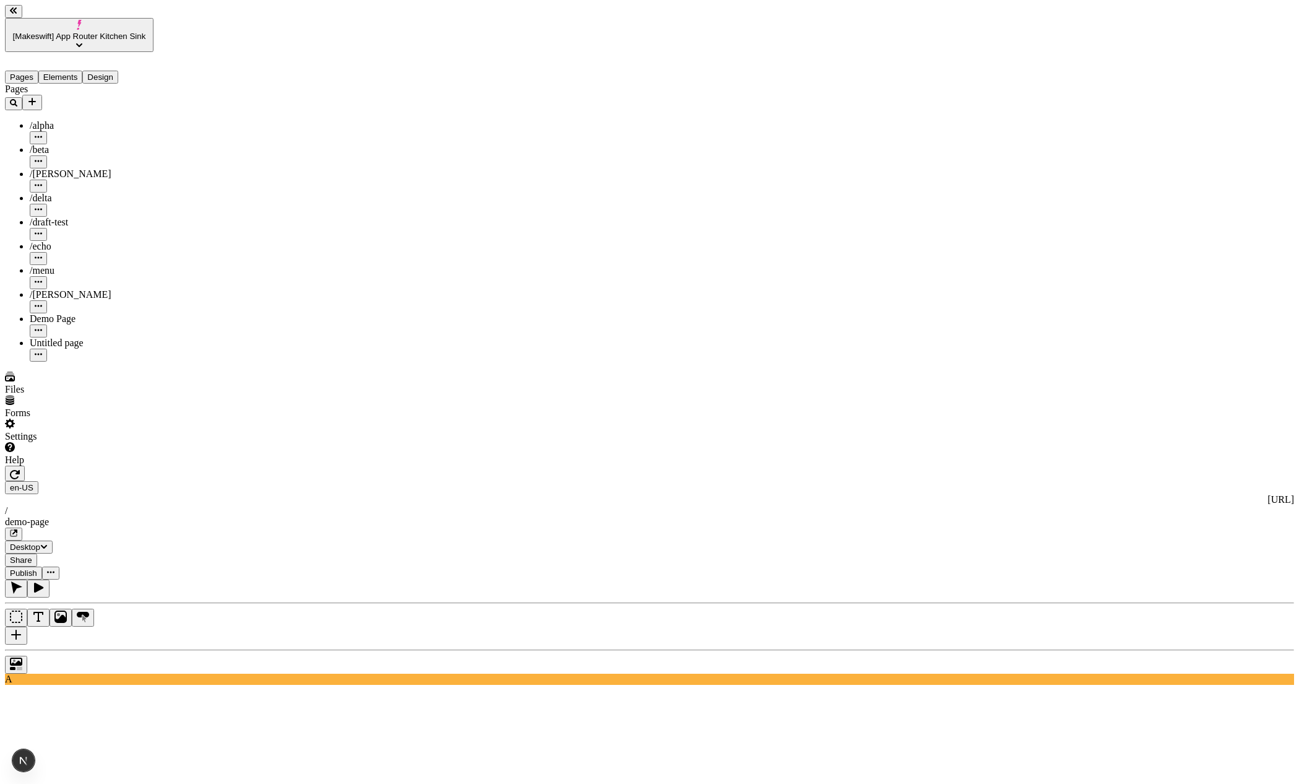
click at [32, 555] on span "Share" at bounding box center [21, 559] width 22 height 9
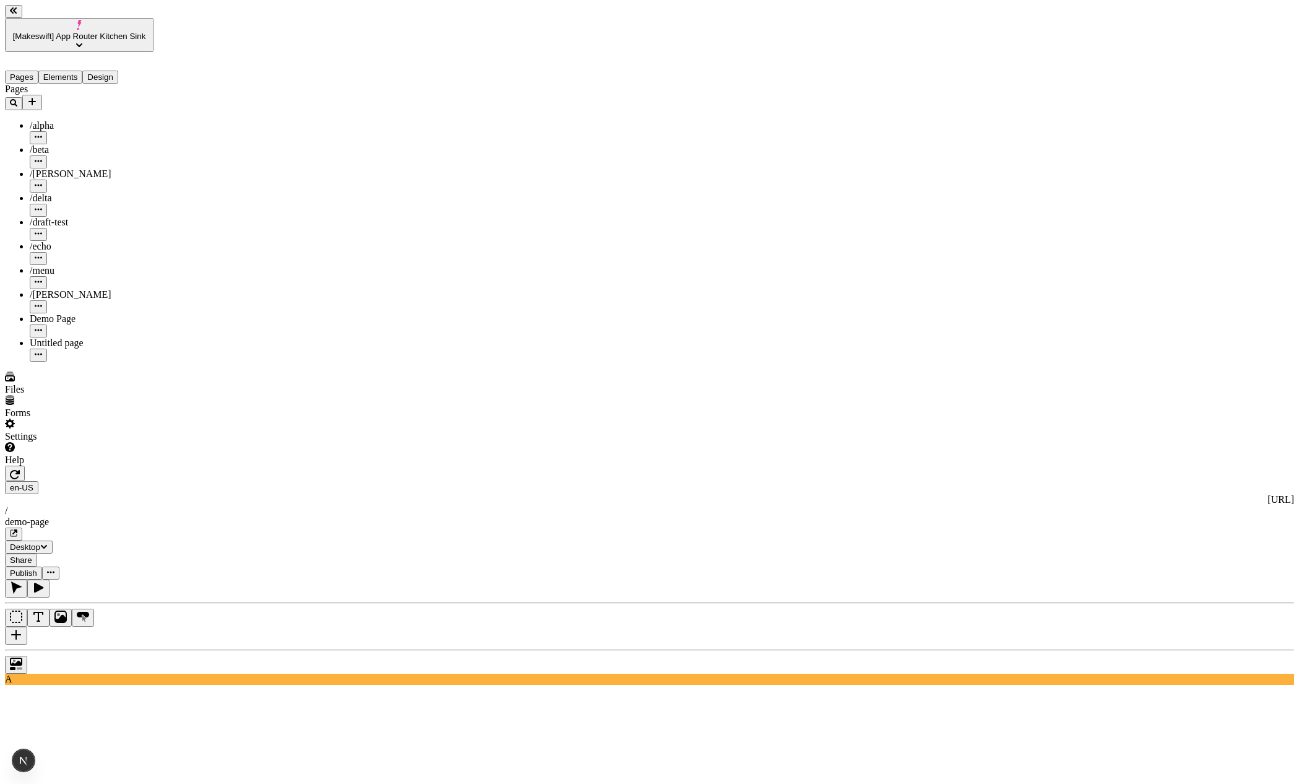
click at [37, 553] on button "Share" at bounding box center [21, 559] width 32 height 13
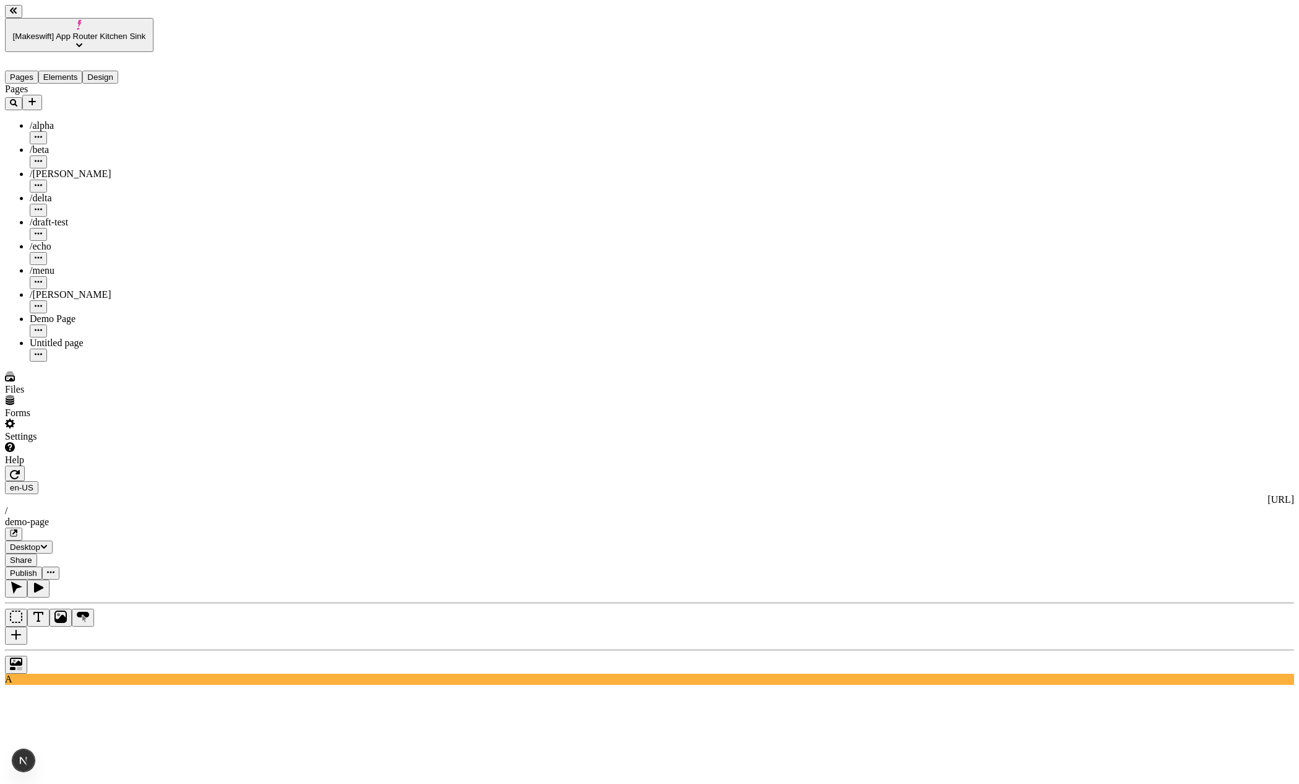
click at [32, 555] on span "Share" at bounding box center [21, 559] width 22 height 9
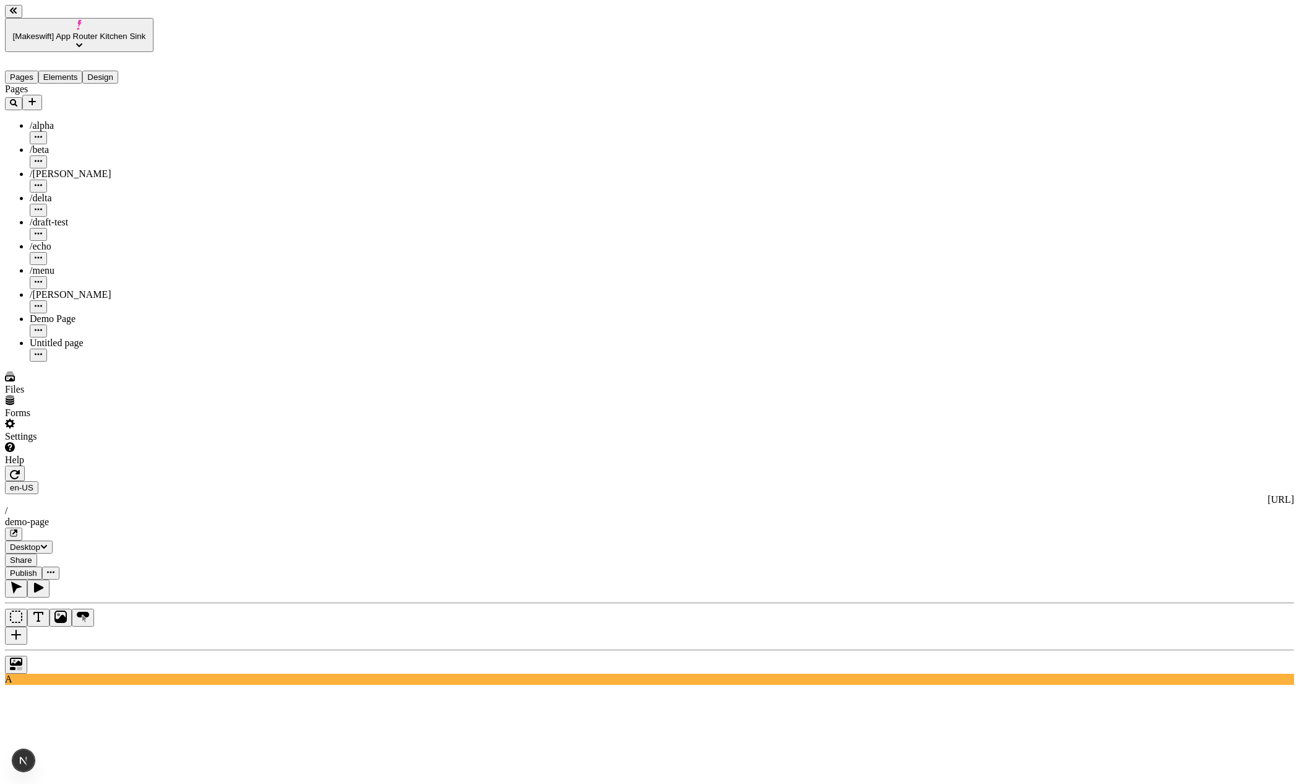
click at [42, 566] on button "Publish" at bounding box center [23, 572] width 37 height 13
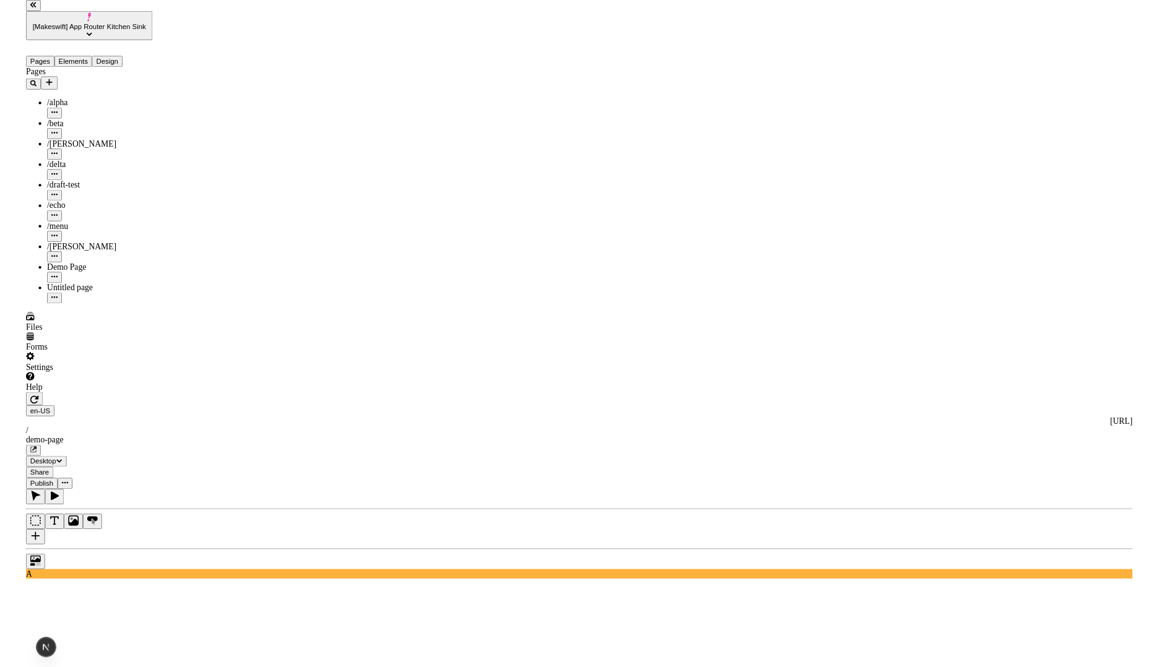
scroll to position [149, 0]
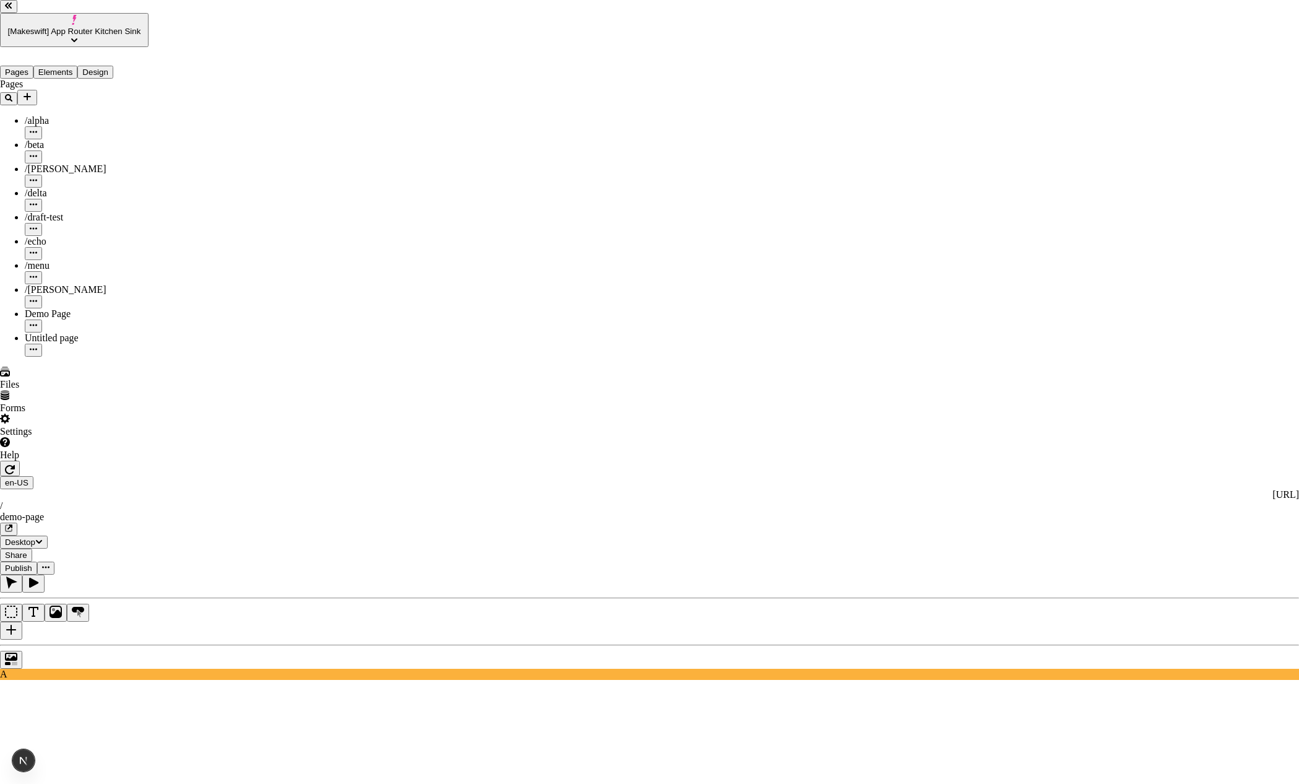
checkbox input "true"
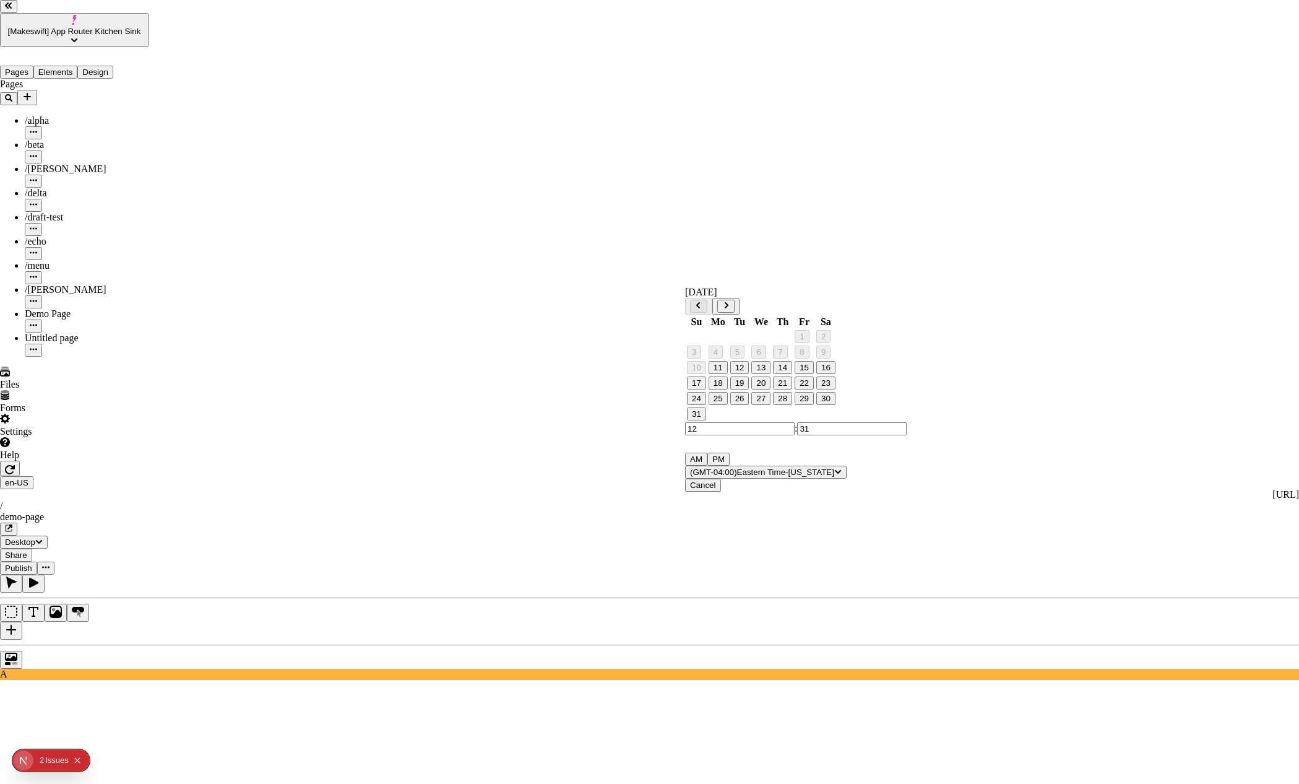
click at [792, 405] on button "28" at bounding box center [782, 398] width 19 height 13
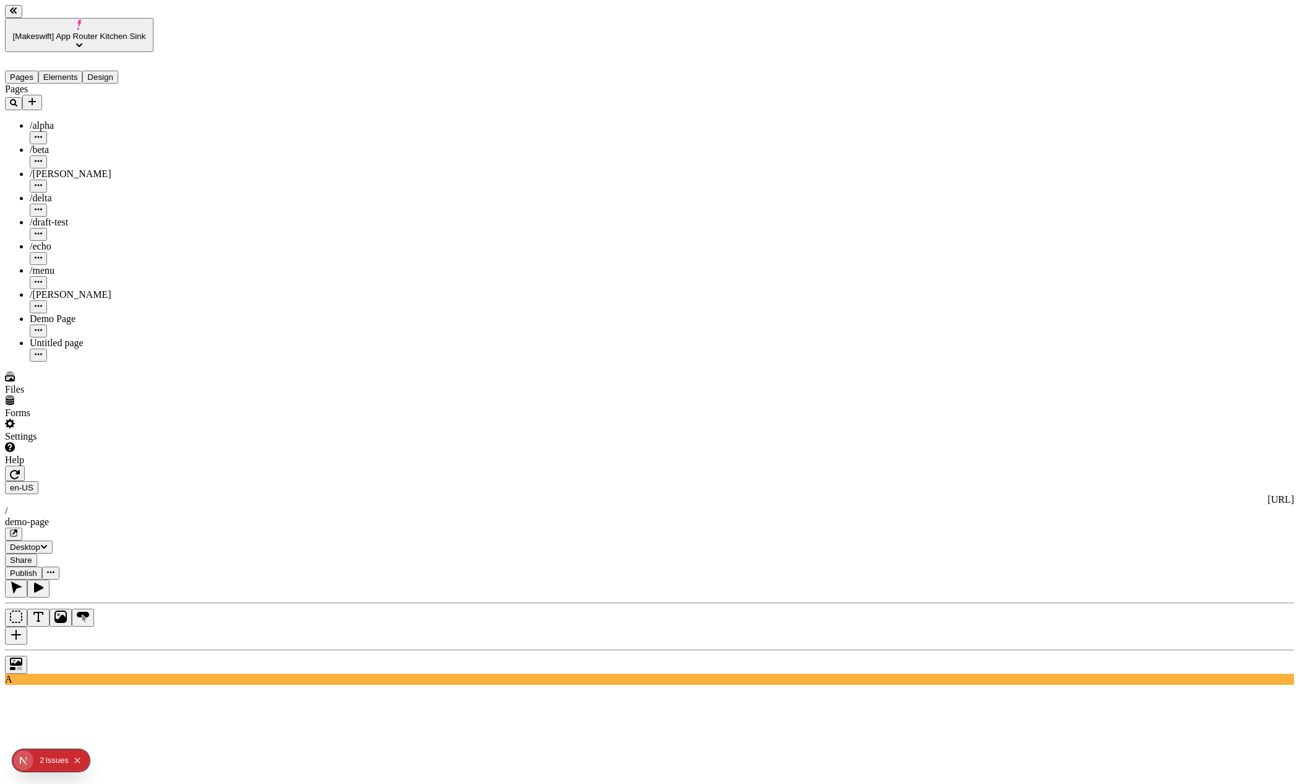
click at [42, 566] on button "Publish" at bounding box center [23, 572] width 37 height 13
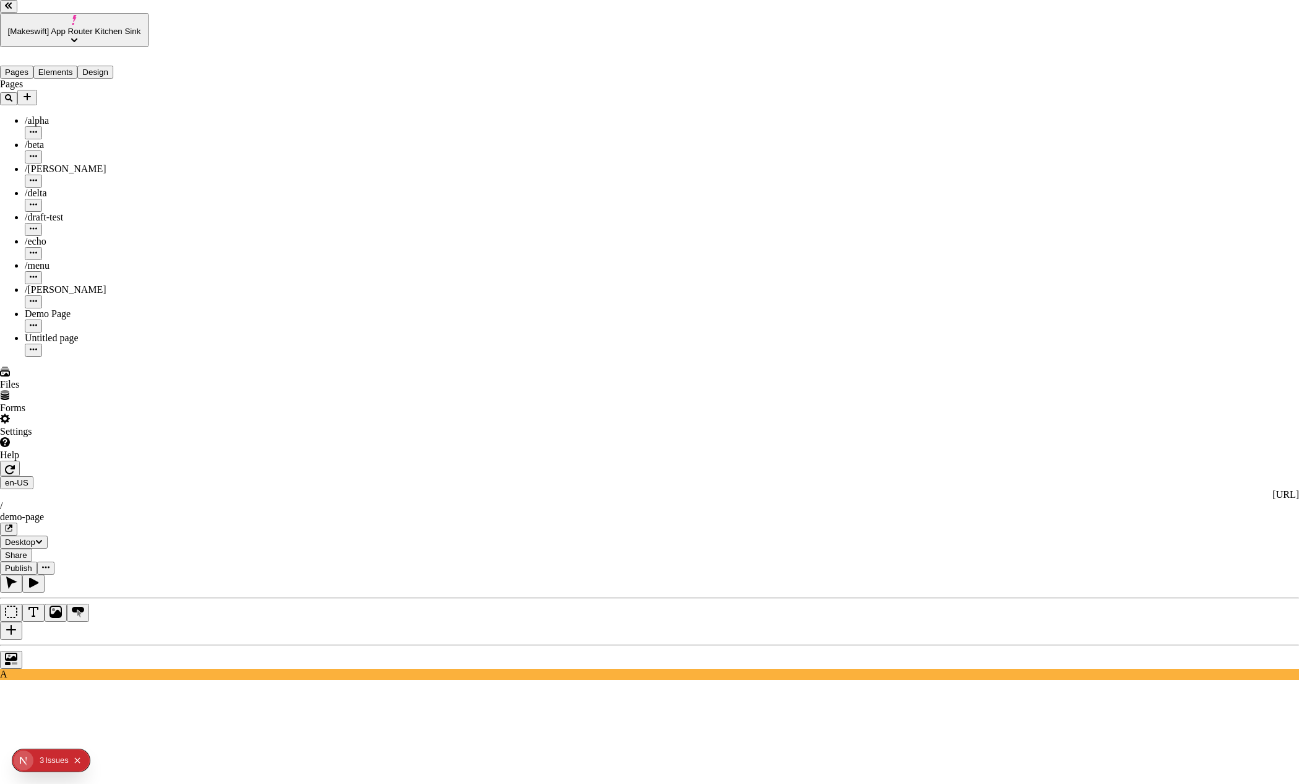
drag, startPoint x: 353, startPoint y: 321, endPoint x: 366, endPoint y: 334, distance: 18.4
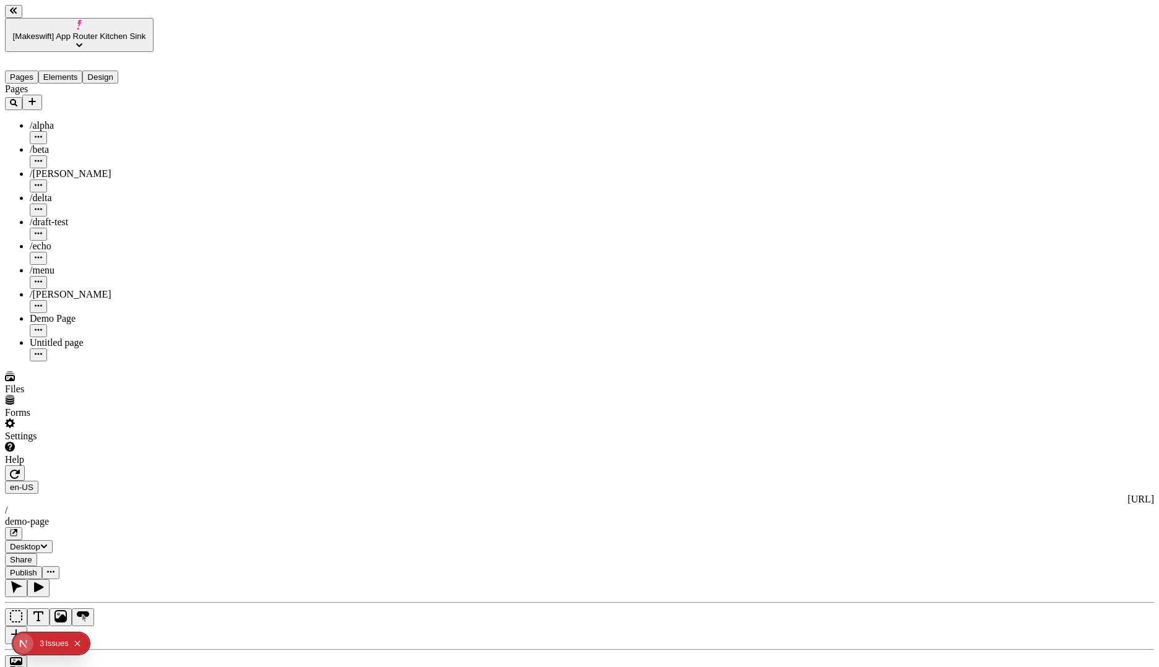
click at [57, 361] on div "Pages /alpha /beta /charlie /delta /draft-test /echo /menu /romeo Demo Page Unt…" at bounding box center [79, 223] width 149 height 278
click at [157, 649] on div at bounding box center [579, 661] width 1149 height 24
click at [32, 555] on span "Share" at bounding box center [21, 559] width 22 height 9
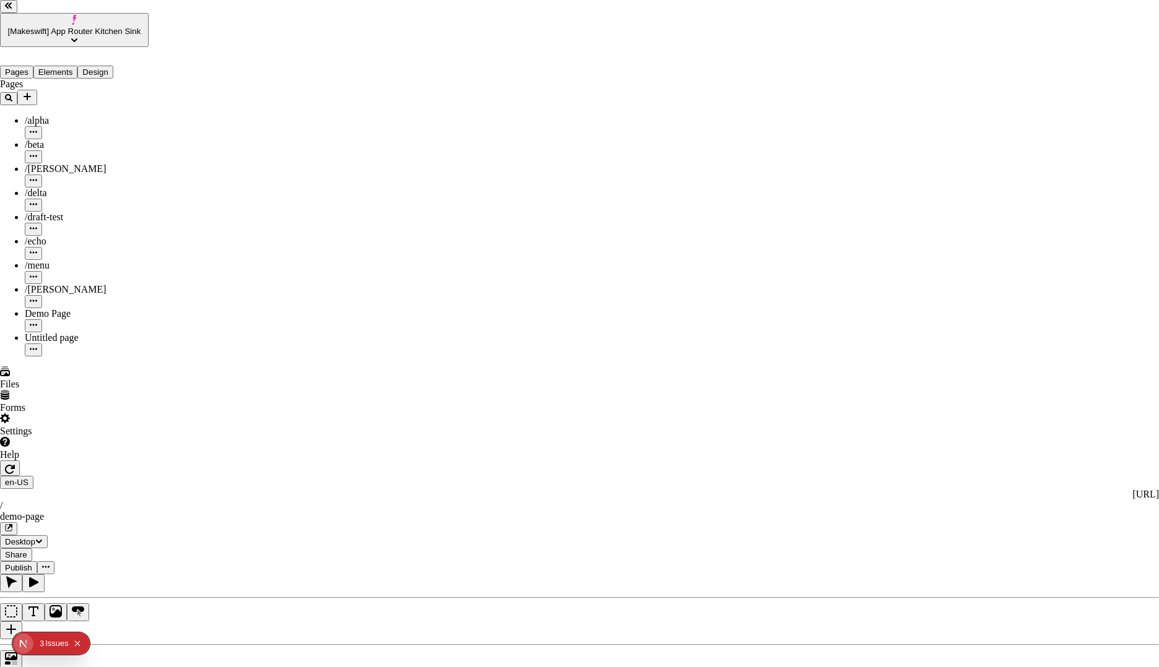
drag, startPoint x: 464, startPoint y: 314, endPoint x: 647, endPoint y: 315, distance: 182.6
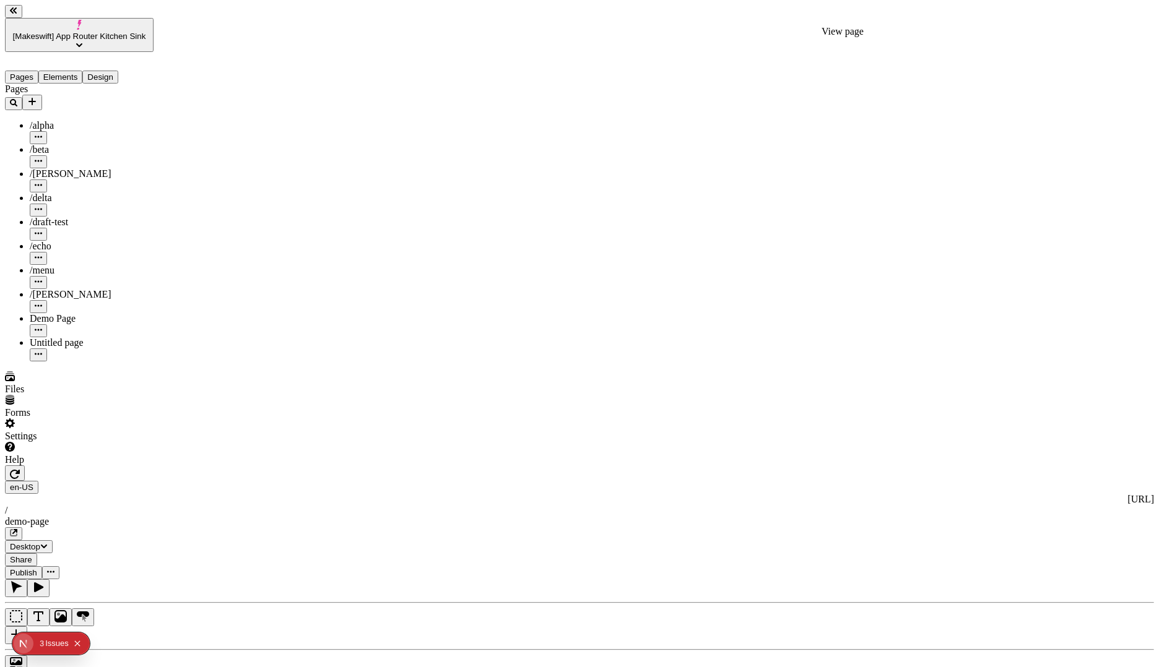
click at [17, 530] on icon "button" at bounding box center [14, 533] width 6 height 6
click at [59, 566] on button "button" at bounding box center [50, 572] width 17 height 13
click at [37, 568] on span "Publish" at bounding box center [23, 572] width 27 height 9
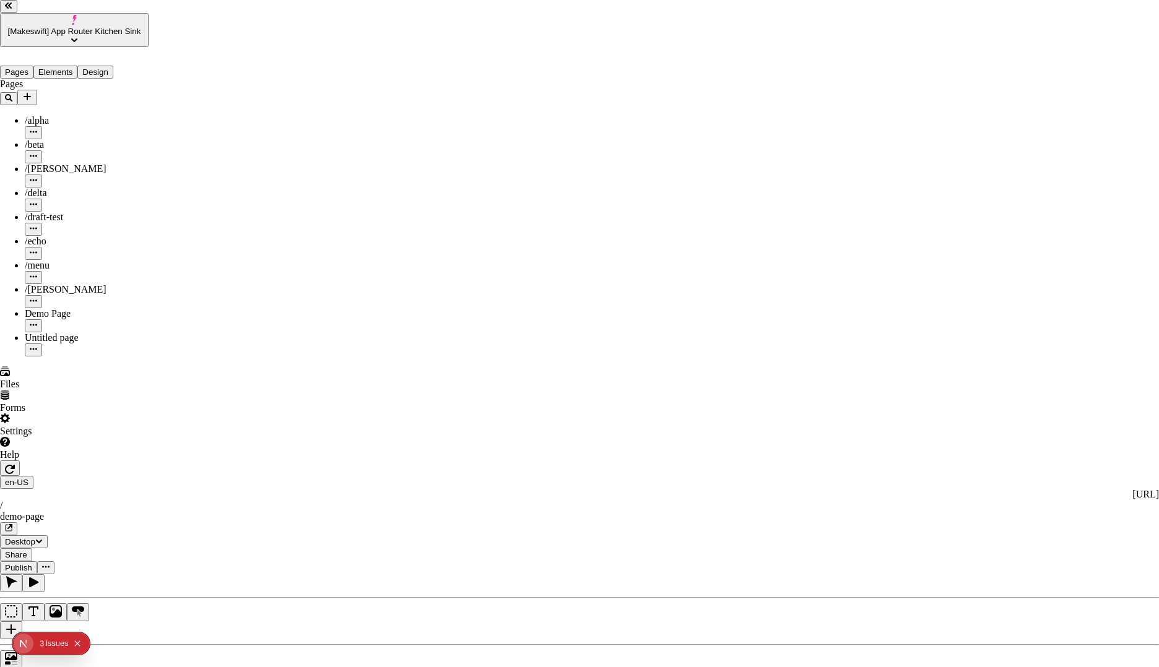
click at [724, 214] on div "Preview" at bounding box center [714, 202] width 110 height 24
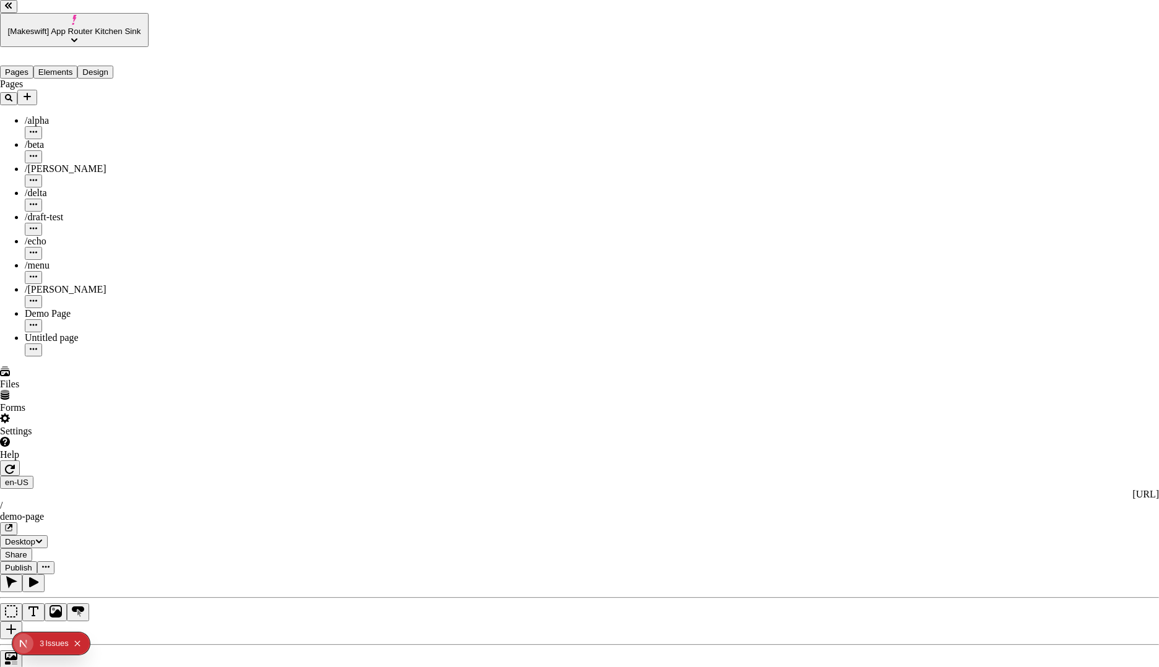
click at [701, 238] on div "Preview" at bounding box center [704, 227] width 110 height 24
click at [696, 260] on div "Preview" at bounding box center [704, 252] width 110 height 24
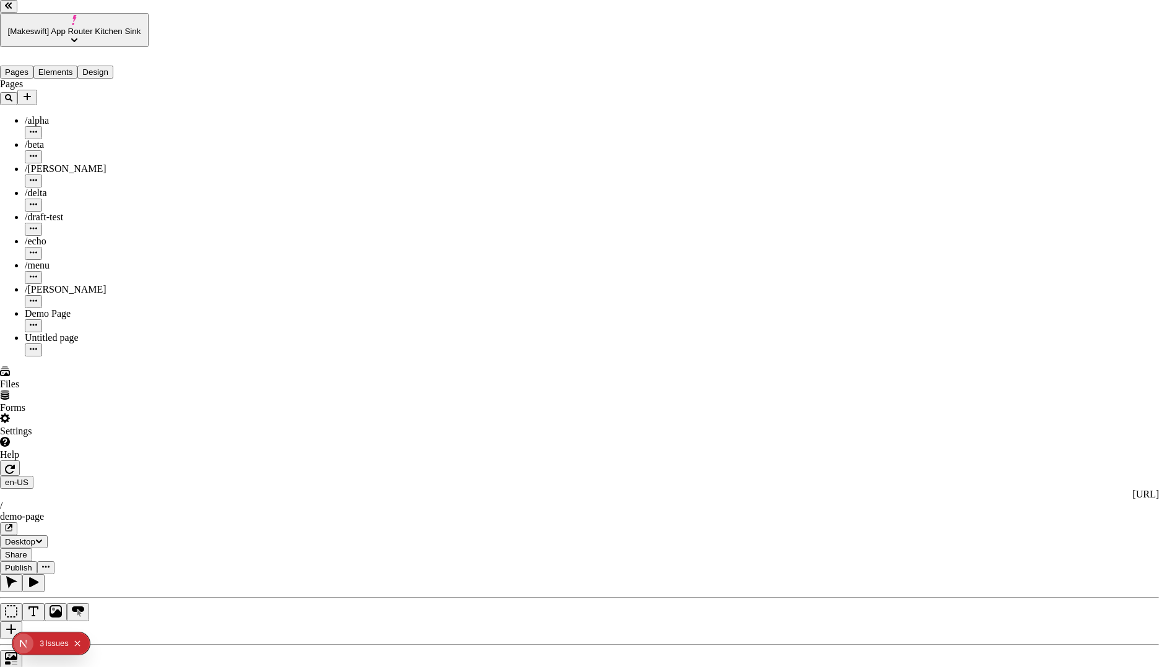
drag, startPoint x: 436, startPoint y: 283, endPoint x: 613, endPoint y: 286, distance: 177.0
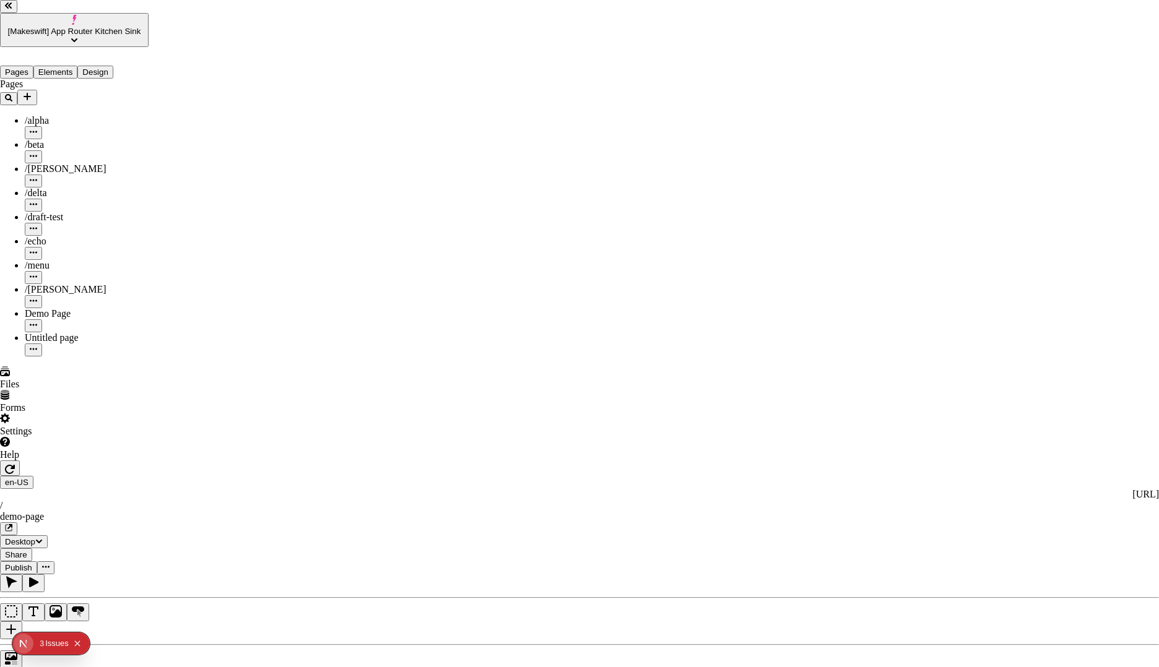
drag, startPoint x: 438, startPoint y: 284, endPoint x: 607, endPoint y: 288, distance: 169.0
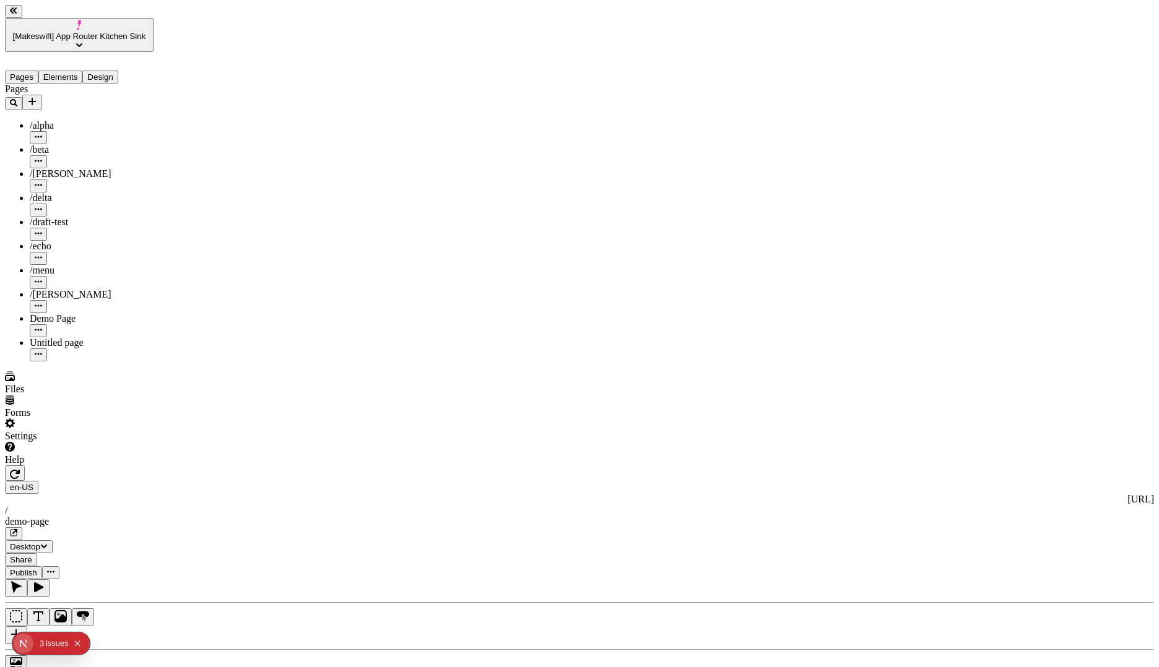
click at [17, 530] on icon "button" at bounding box center [14, 533] width 6 height 6
click at [42, 32] on span "[Makeswift] App Router Kitchen Sink" at bounding box center [79, 36] width 133 height 9
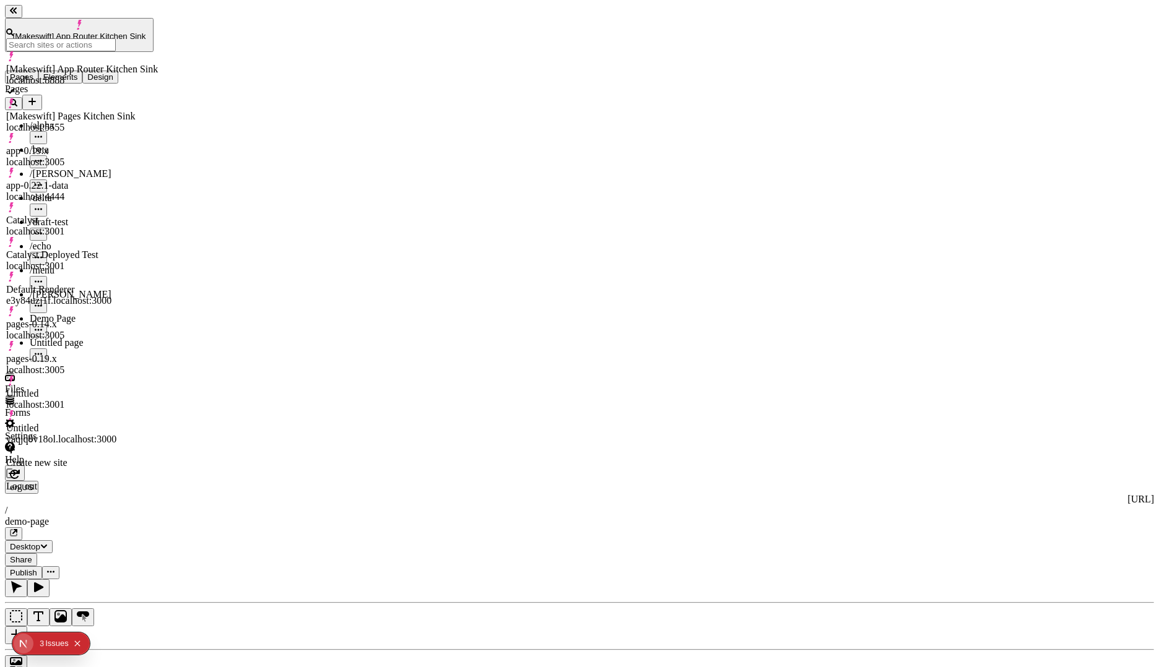
click at [80, 284] on div "Default Renderer" at bounding box center [82, 289] width 152 height 11
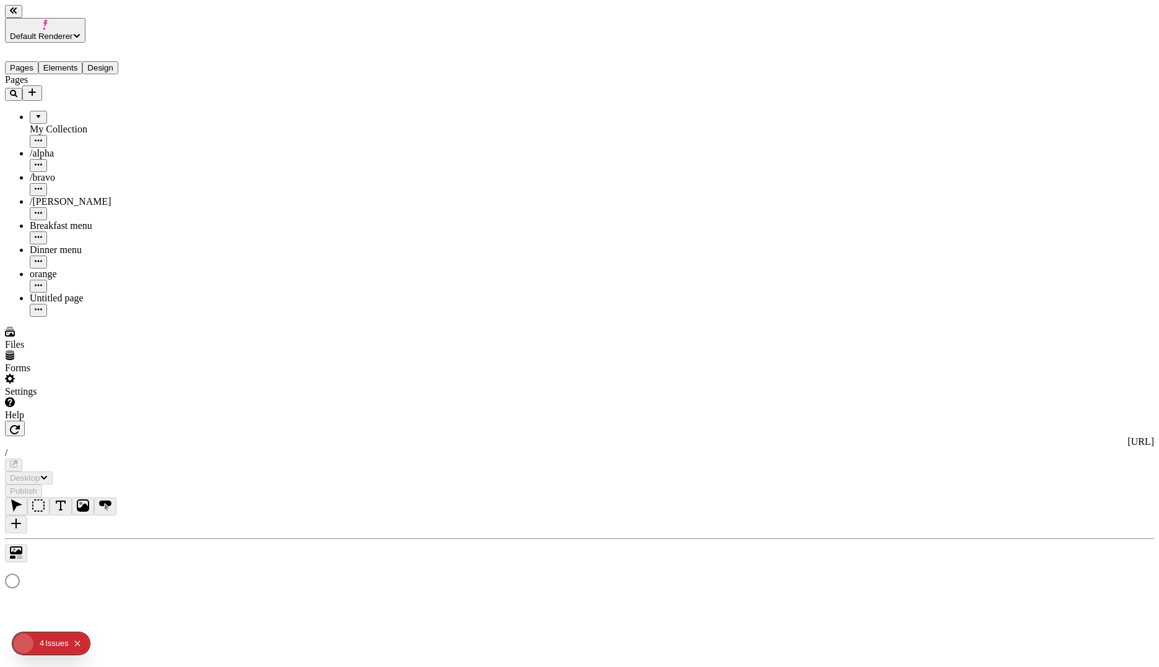
type input "/page-3"
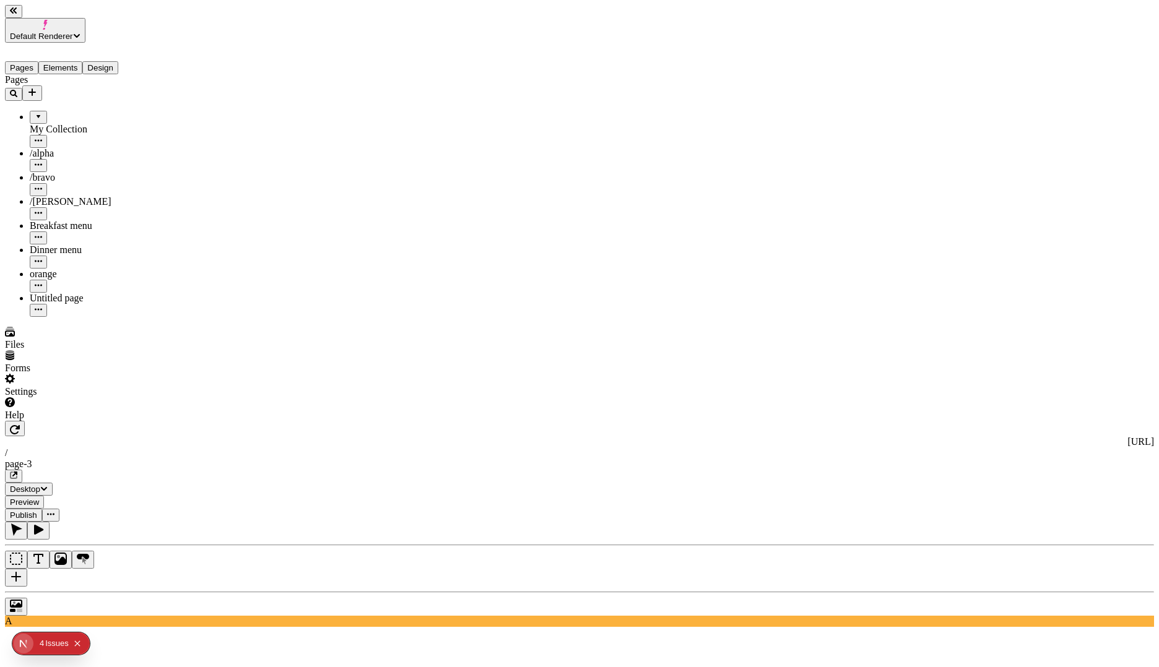
click at [39, 498] on span "Preview" at bounding box center [24, 502] width 29 height 9
click at [59, 509] on button "button" at bounding box center [50, 515] width 17 height 13
click at [17, 472] on icon "button" at bounding box center [13, 475] width 7 height 7
click at [42, 509] on button "Publish" at bounding box center [23, 515] width 37 height 13
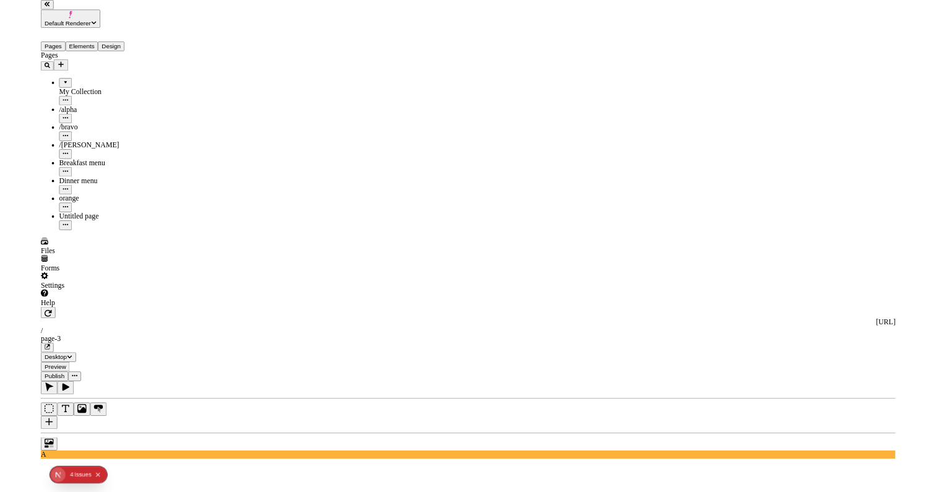
scroll to position [175, 0]
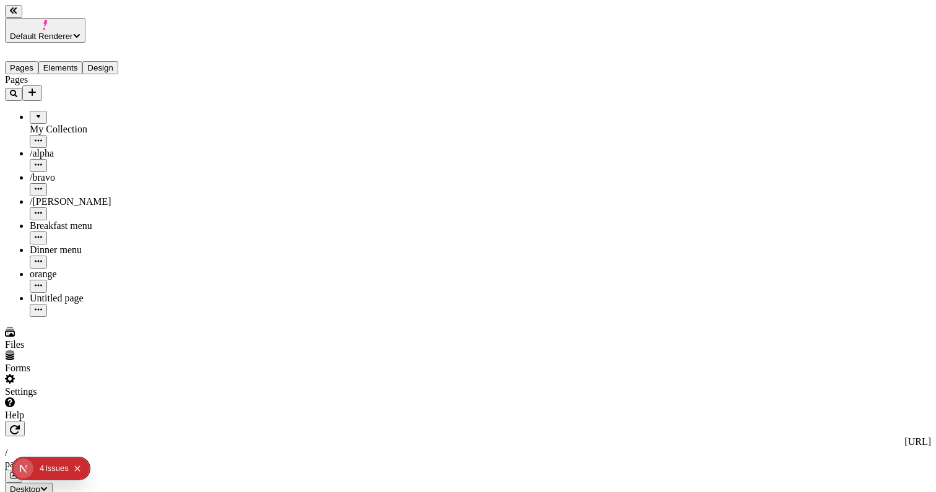
click at [73, 32] on span "Default Renderer" at bounding box center [41, 36] width 63 height 9
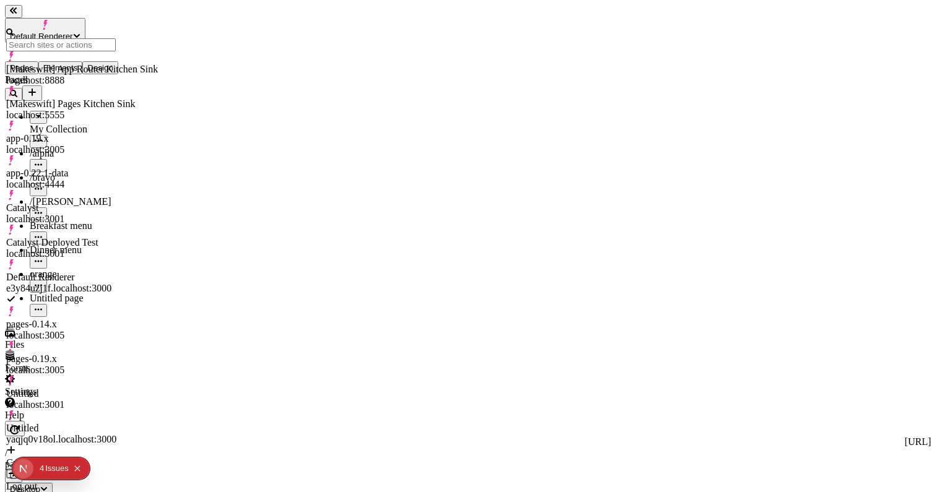
click at [106, 67] on div "[Makeswift] App Router Kitchen Sink" at bounding box center [82, 69] width 152 height 11
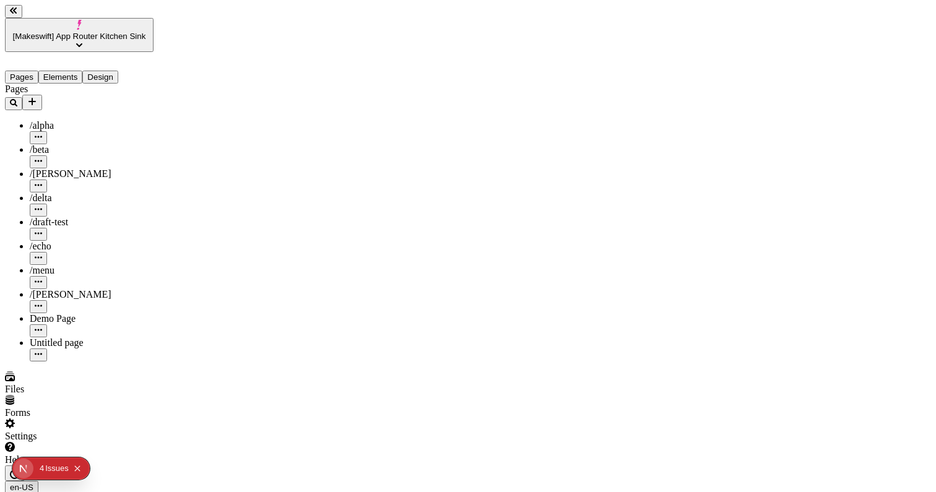
click at [111, 353] on div "Pages /alpha /beta /charlie /delta /draft-test /echo /menu /romeo Demo Page Unt…" at bounding box center [79, 223] width 149 height 278
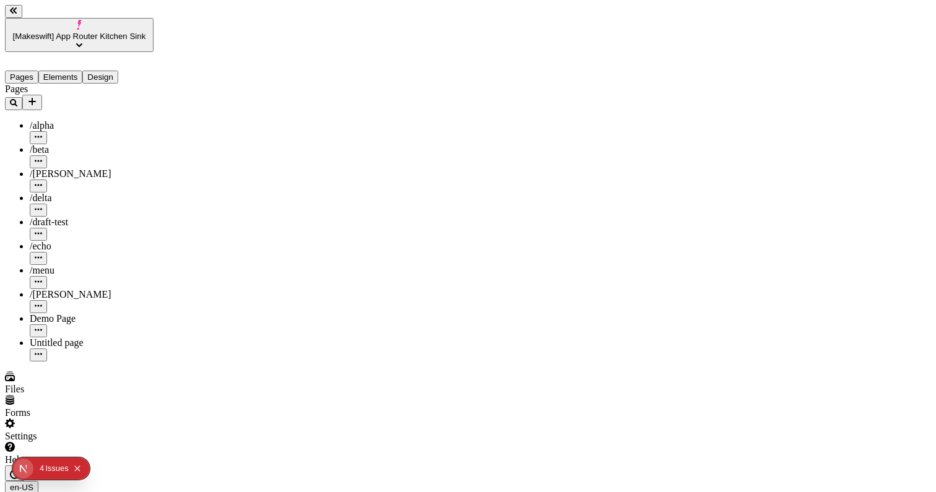
type textarea "DRAFT CHANGES"
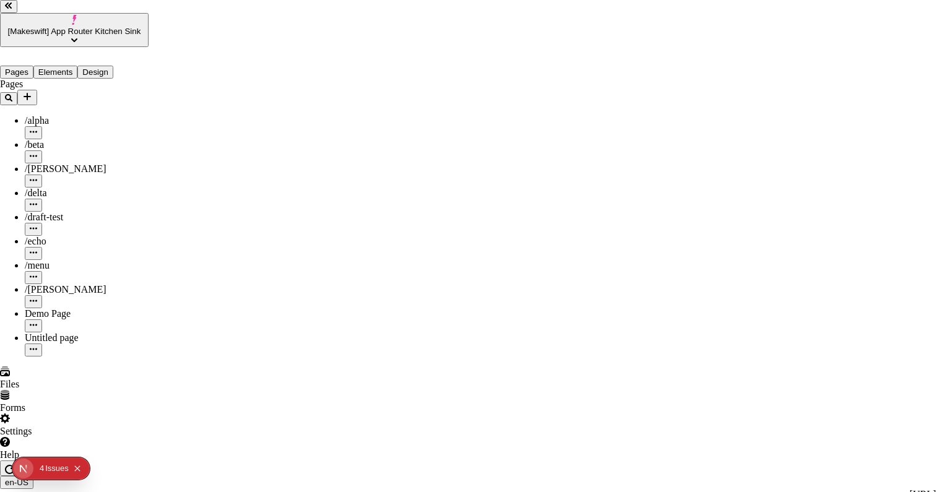
click at [577, 171] on div "Preview" at bounding box center [602, 165] width 110 height 11
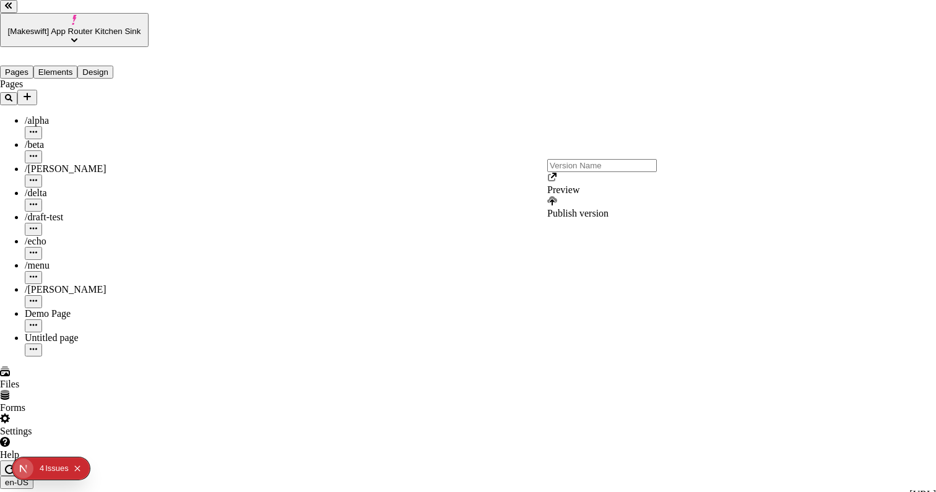
click at [588, 196] on div "Preview" at bounding box center [602, 184] width 110 height 24
click at [555, 220] on div "Preview" at bounding box center [602, 214] width 110 height 11
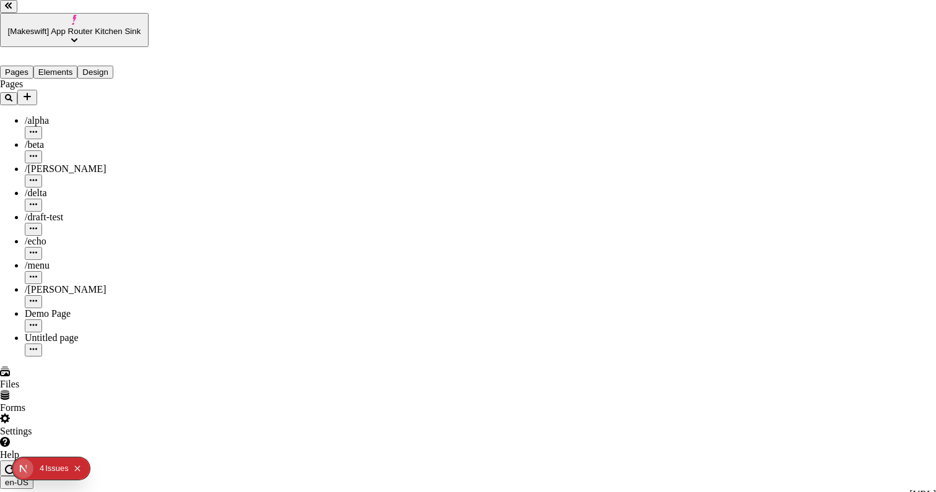
drag, startPoint x: 326, startPoint y: 196, endPoint x: 477, endPoint y: 188, distance: 150.6
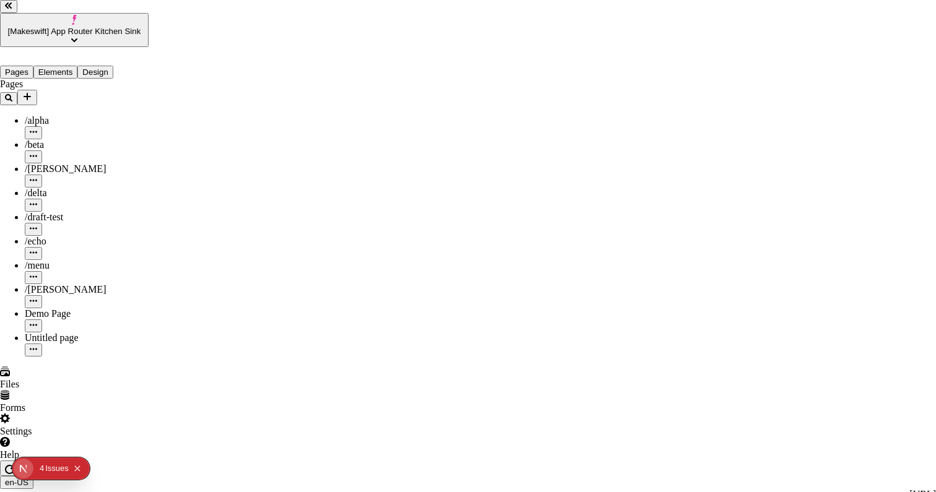
drag, startPoint x: 324, startPoint y: 194, endPoint x: 499, endPoint y: 195, distance: 175.2
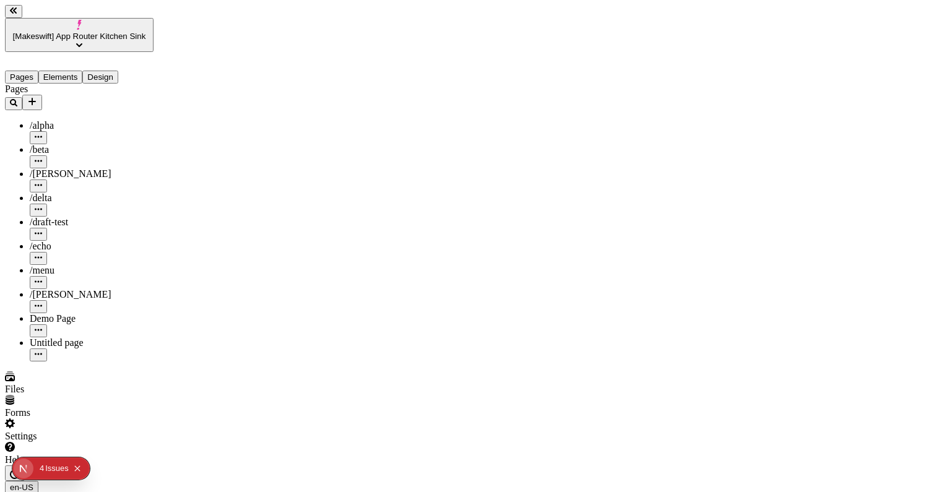
click at [111, 32] on span "[Makeswift] App Router Kitchen Sink" at bounding box center [79, 36] width 133 height 9
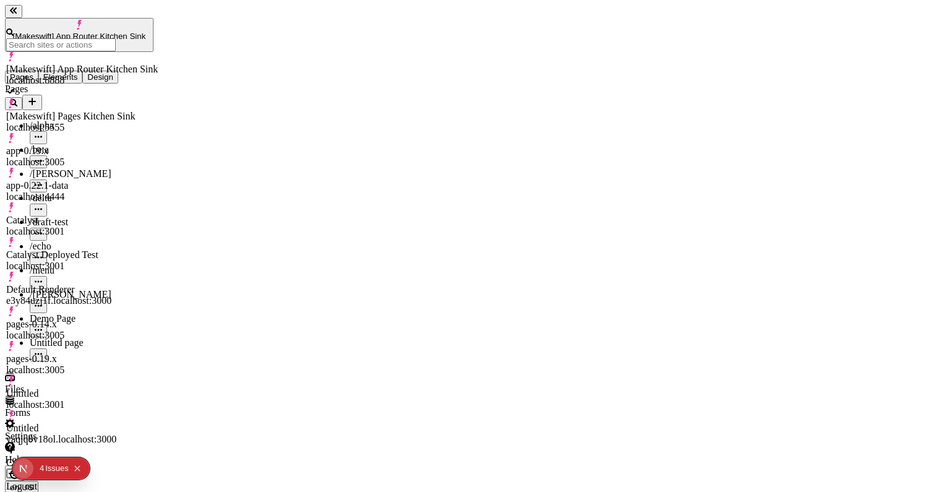
click at [111, 272] on div "Default Renderer e3y84uzj1f.localhost:3000" at bounding box center [82, 289] width 152 height 35
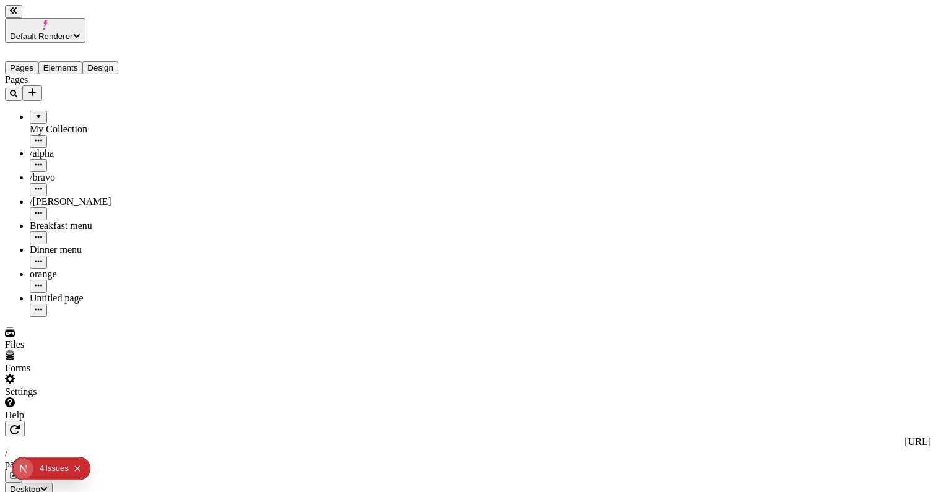
click at [17, 472] on icon "button" at bounding box center [14, 474] width 5 height 5
click at [779, 421] on div "http://e3y84uzj1f.localhost:3000 / page-3 Desktop Preview Publish" at bounding box center [468, 471] width 926 height 101
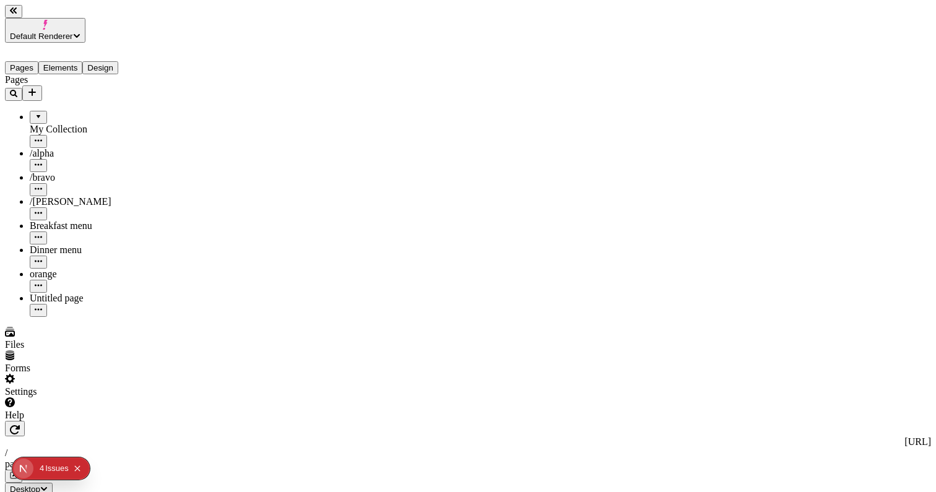
click at [85, 27] on button "Default Renderer" at bounding box center [45, 30] width 80 height 25
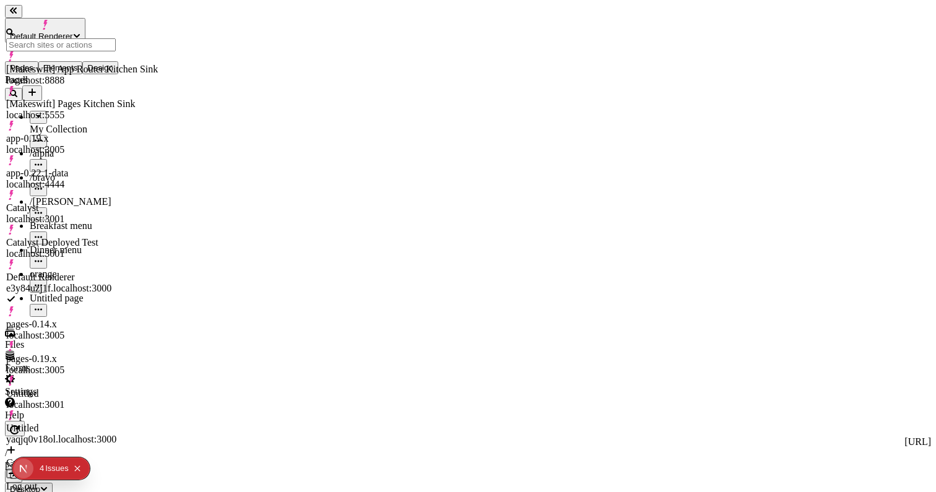
click at [103, 64] on div "[Makeswift] App Router Kitchen Sink" at bounding box center [82, 69] width 152 height 11
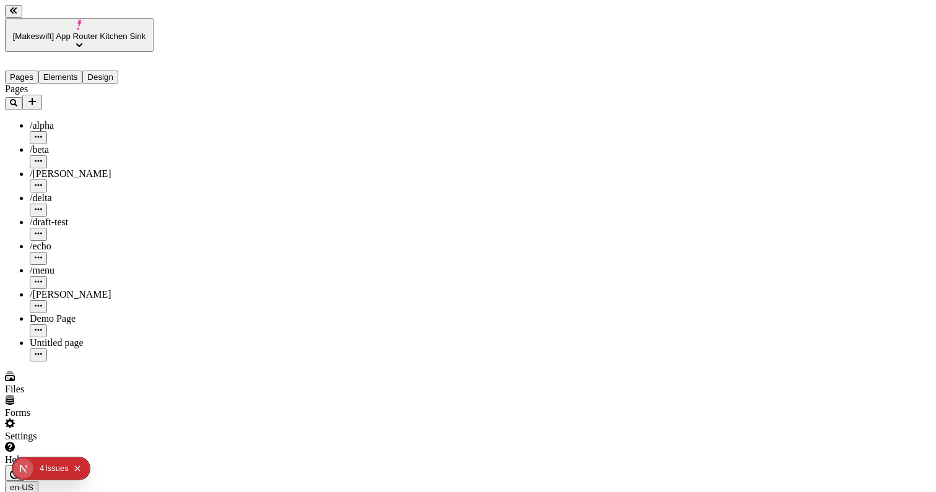
scroll to position [0, 84]
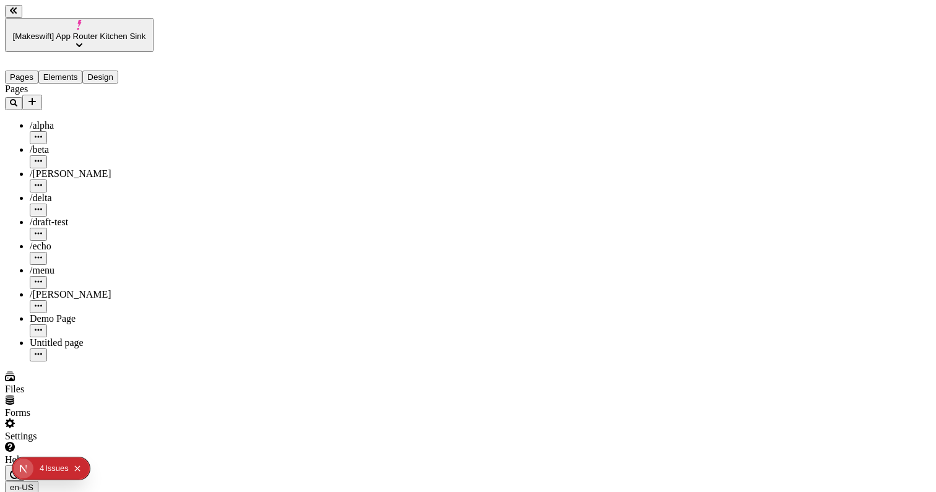
type input "40"
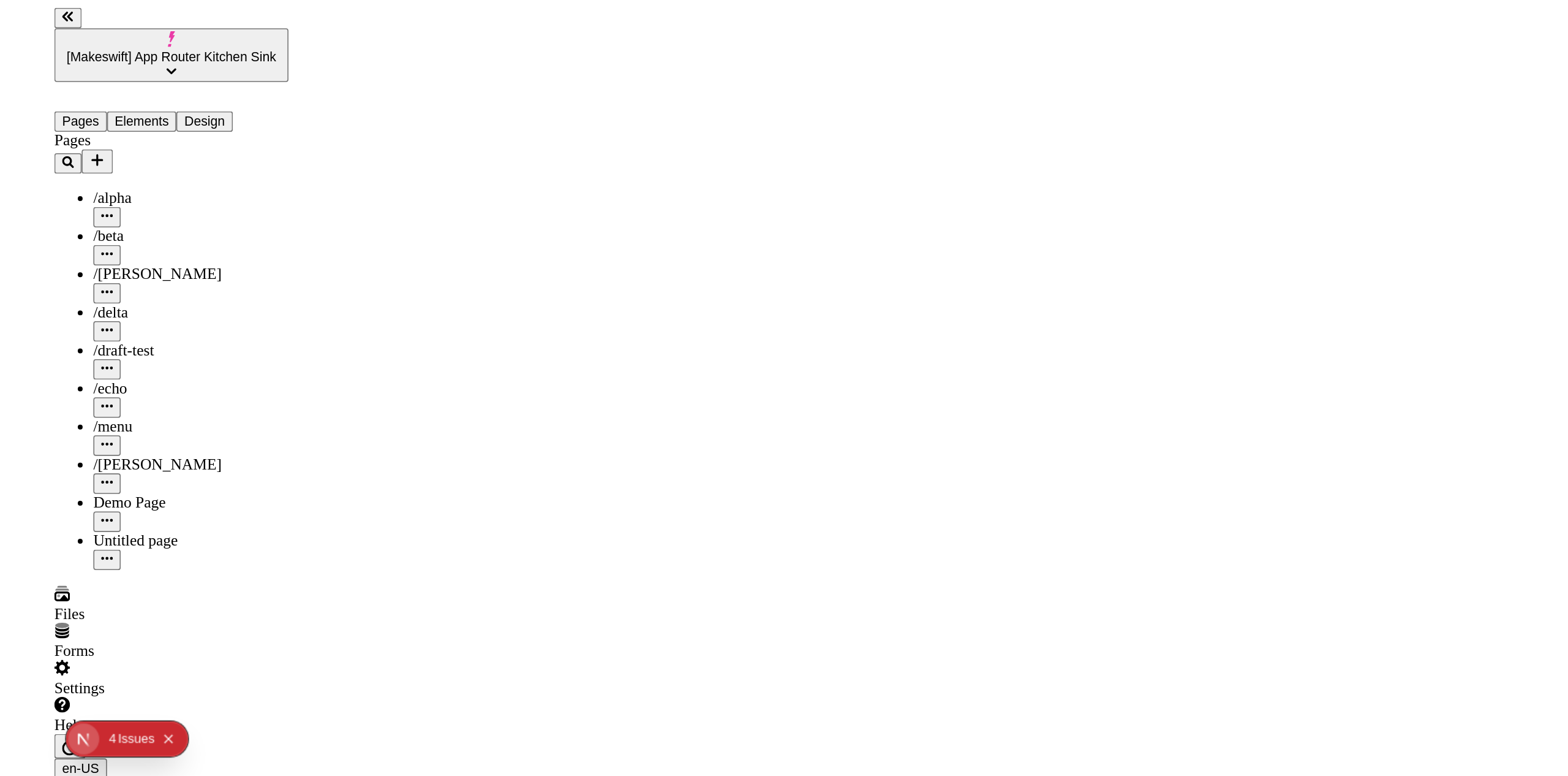
scroll to position [0, 0]
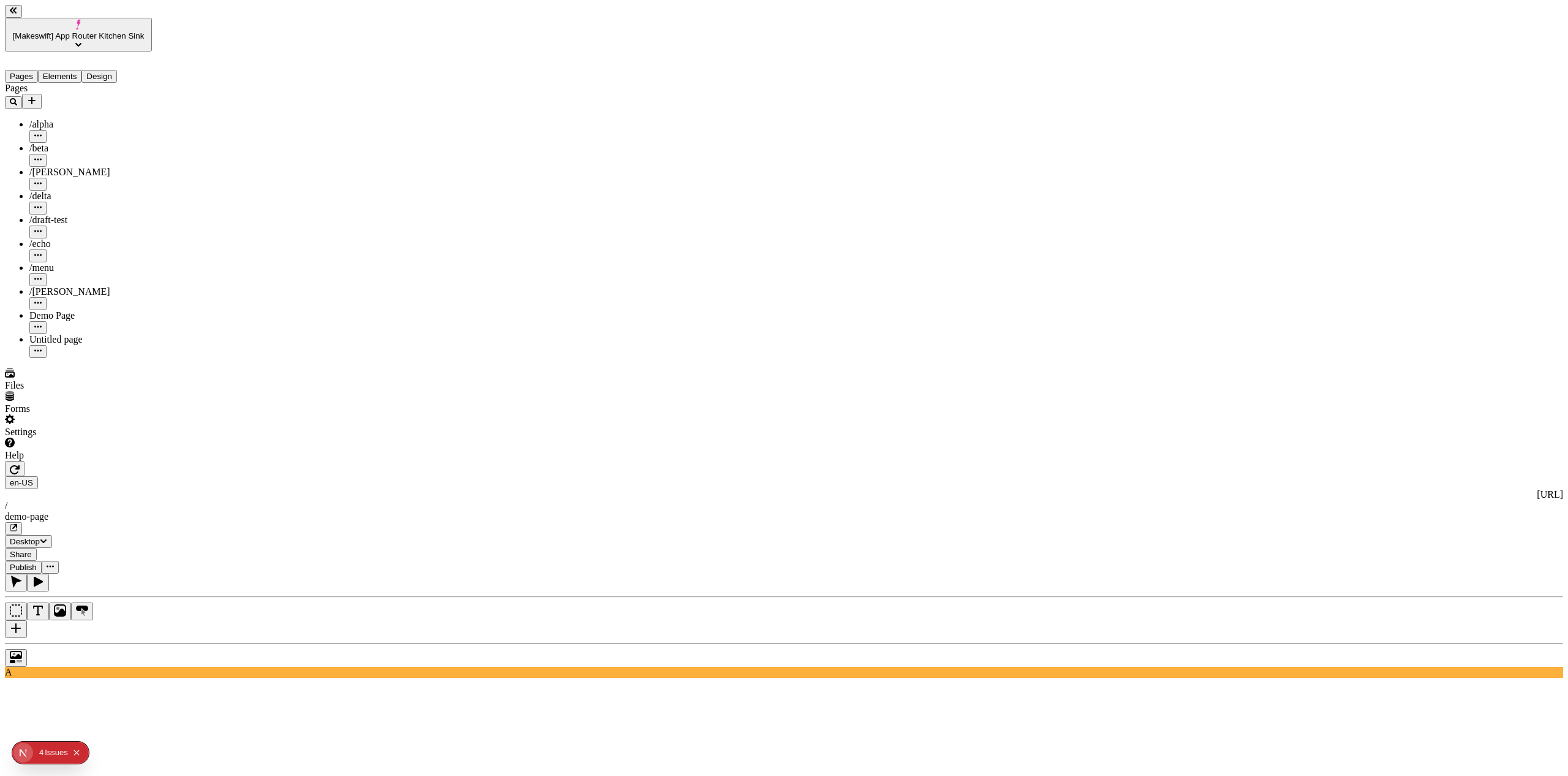
click at [37, 547] on button "Share" at bounding box center [21, 553] width 32 height 13
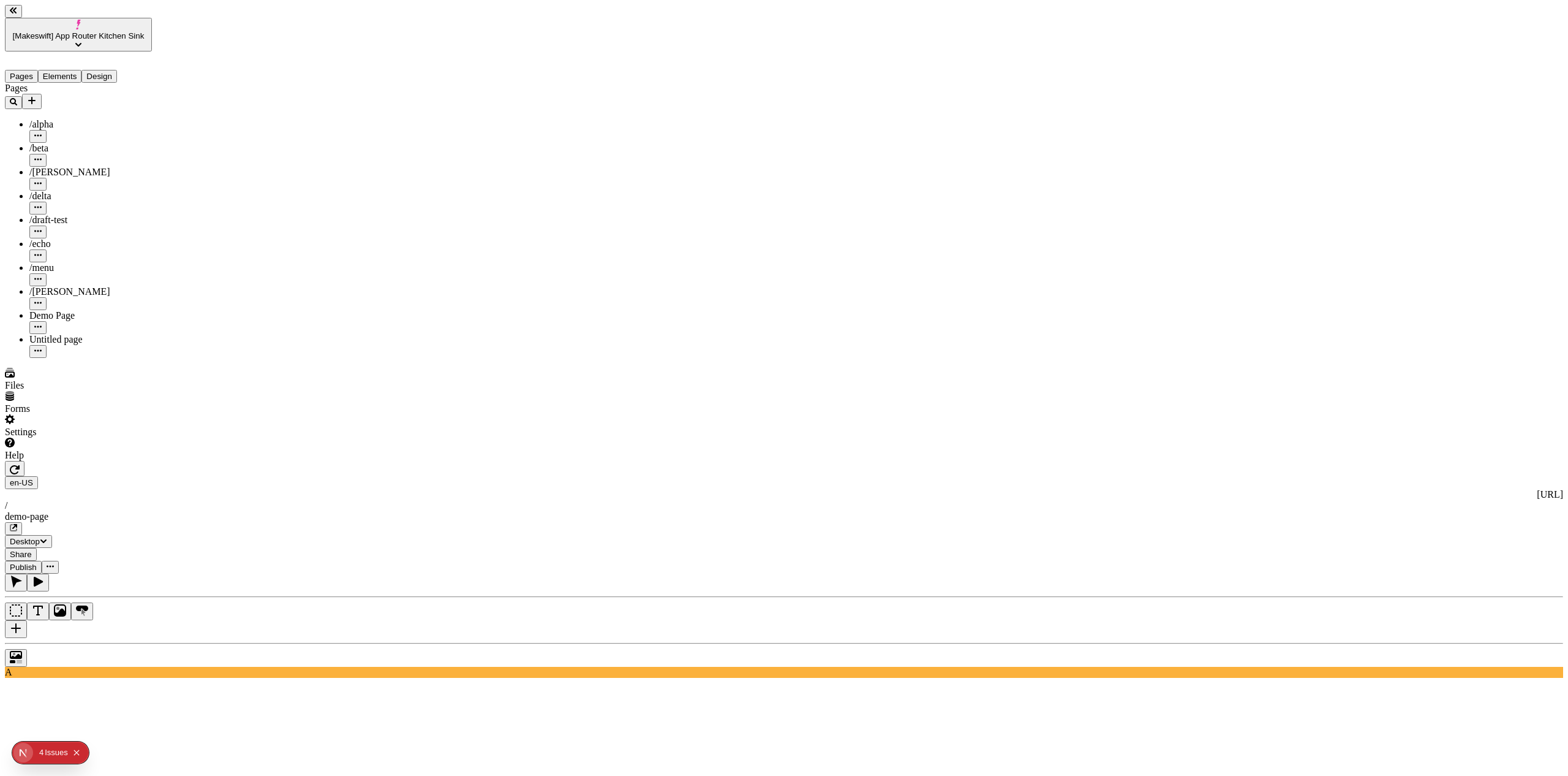
click at [53, 562] on icon "button" at bounding box center [49, 565] width 7 height 7
click at [42, 560] on button "Publish" at bounding box center [23, 566] width 37 height 13
